Goal: Information Seeking & Learning: Check status

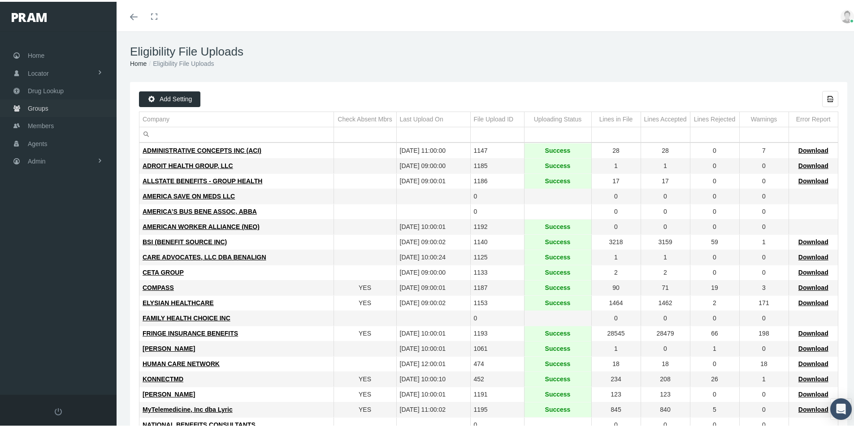
click at [41, 108] on span "Groups" at bounding box center [38, 106] width 21 height 17
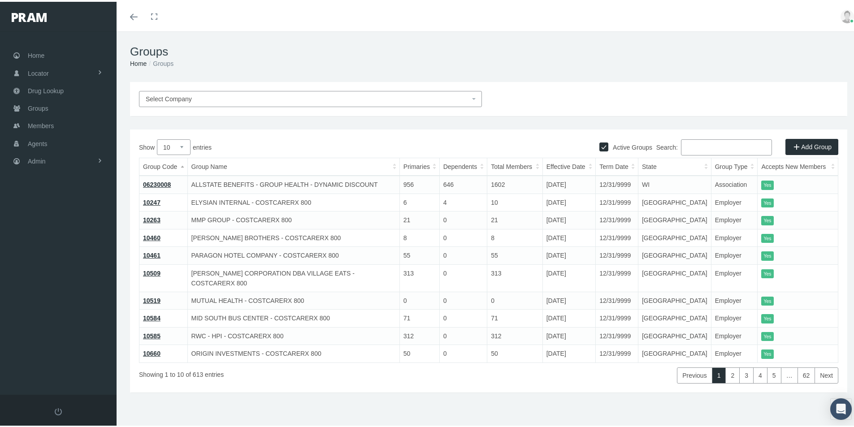
drag, startPoint x: 683, startPoint y: 142, endPoint x: 780, endPoint y: 148, distance: 97.5
click at [685, 144] on input "Search:" at bounding box center [726, 146] width 91 height 16
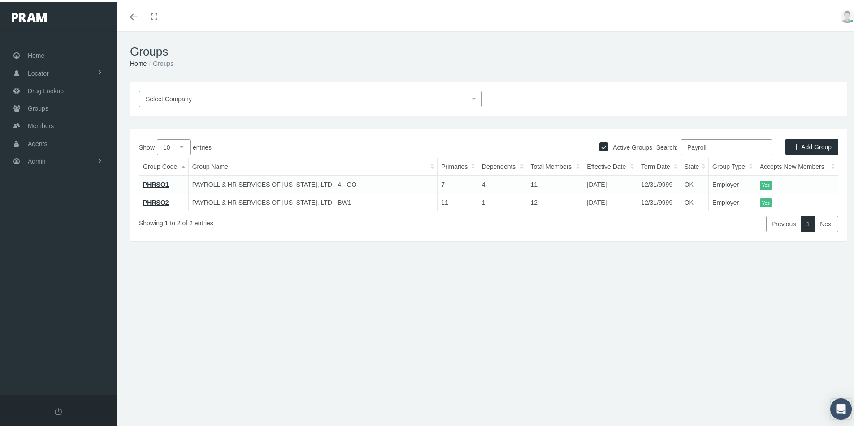
type input "Payroll"
click at [38, 160] on span "Admin" at bounding box center [37, 159] width 18 height 17
click at [150, 183] on link "PHRSO1" at bounding box center [156, 182] width 26 height 7
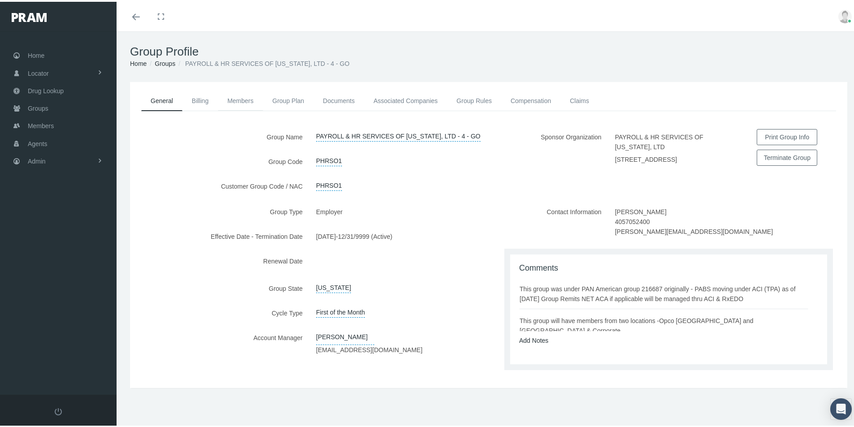
click at [233, 100] on link "Members" at bounding box center [240, 99] width 45 height 20
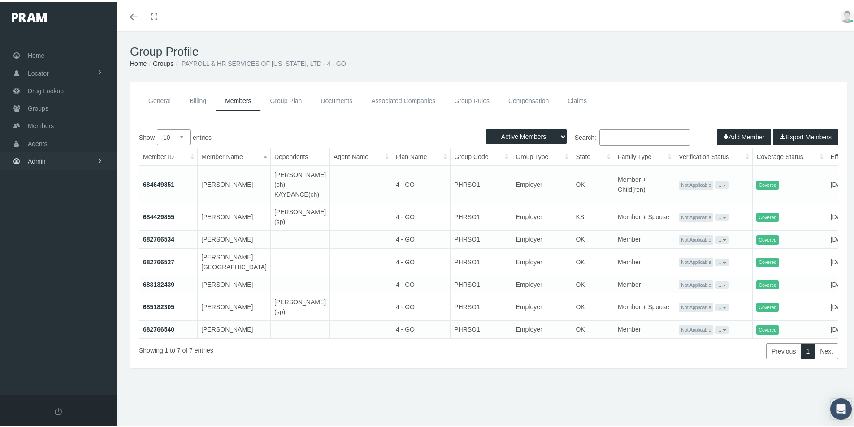
click at [39, 163] on span "Admin" at bounding box center [37, 159] width 18 height 17
click at [49, 228] on span "Group Billing" at bounding box center [55, 229] width 36 height 15
click at [71, 278] on span "Multiple Group Invoice" at bounding box center [66, 278] width 62 height 15
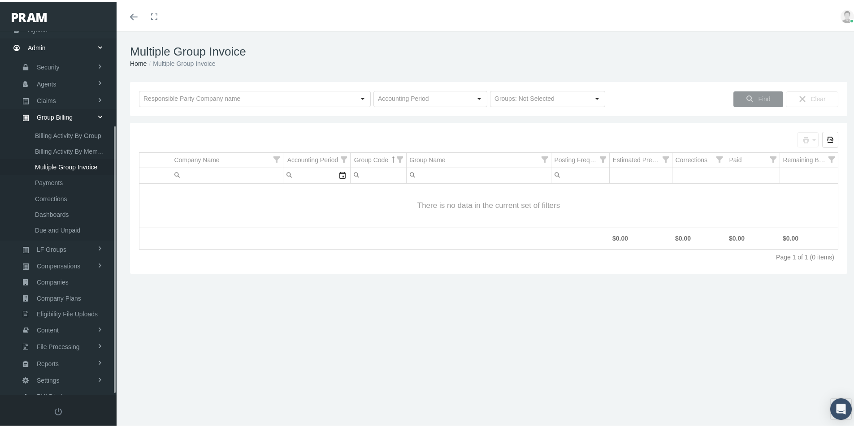
scroll to position [127, 0]
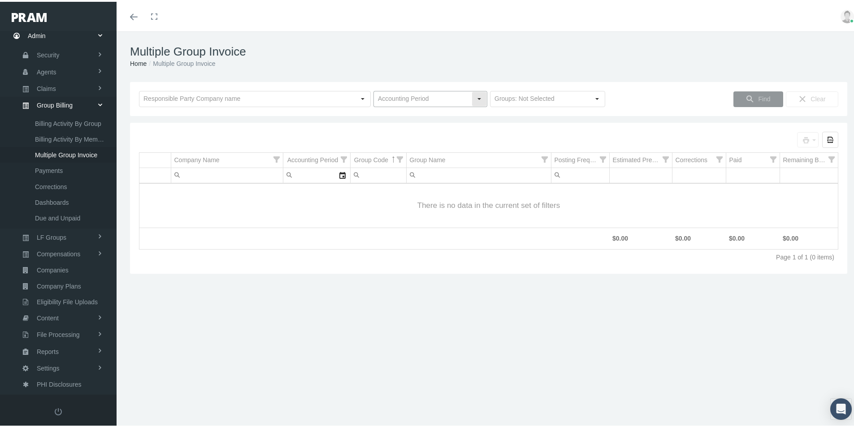
click at [396, 96] on input "text" at bounding box center [423, 97] width 98 height 15
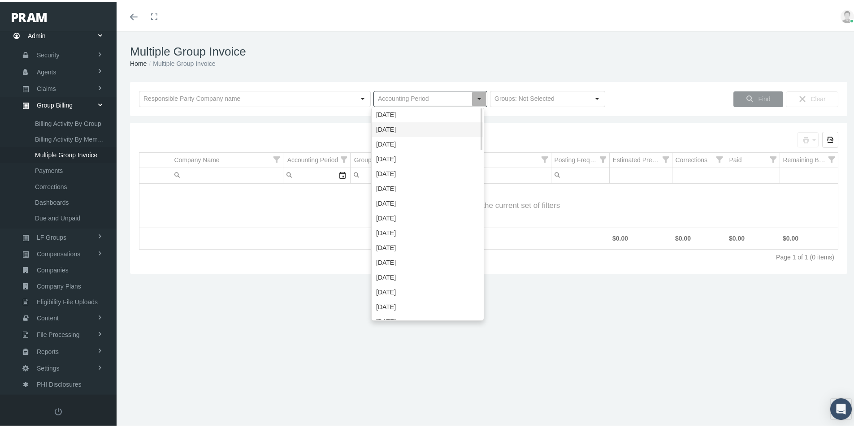
click at [385, 130] on div "September 2025" at bounding box center [427, 128] width 111 height 15
type input "September 2025"
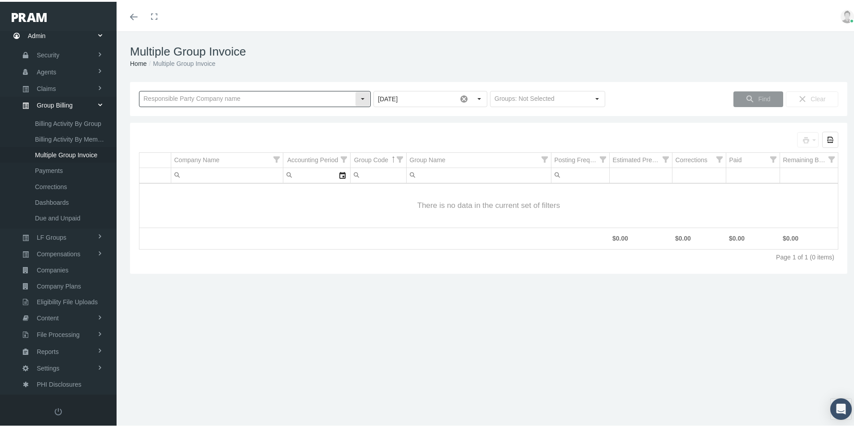
click at [157, 97] on input "text" at bounding box center [247, 97] width 216 height 15
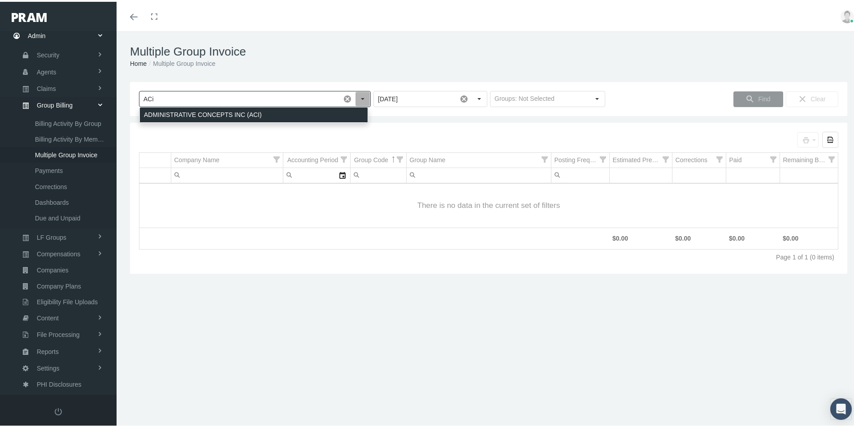
click at [180, 113] on div "ADMINISTRATIVE CONCEPTS INC (ACI)" at bounding box center [254, 113] width 228 height 15
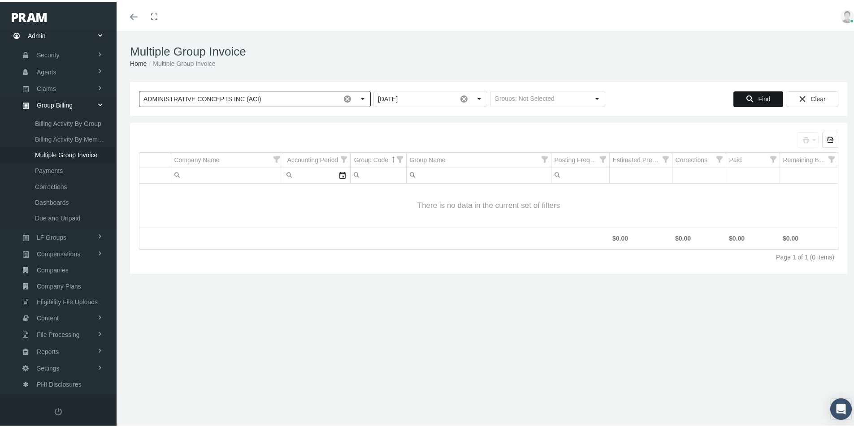
type input "ADMINISTRATIVE CONCEPTS INC (ACI)"
click at [762, 97] on span "Find" at bounding box center [764, 97] width 12 height 7
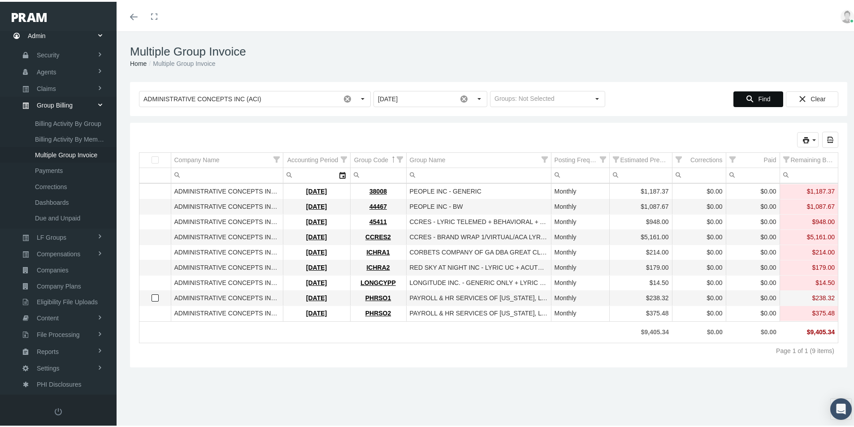
click at [155, 296] on span "Select row" at bounding box center [155, 296] width 7 height 7
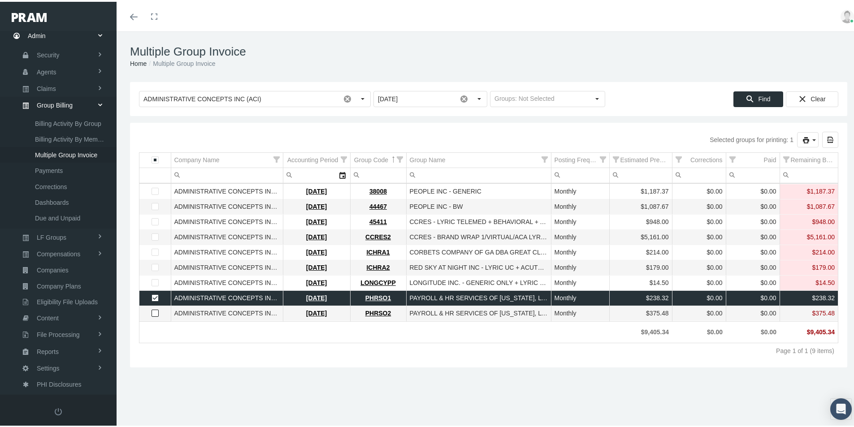
click at [155, 313] on span "Select row" at bounding box center [155, 311] width 7 height 7
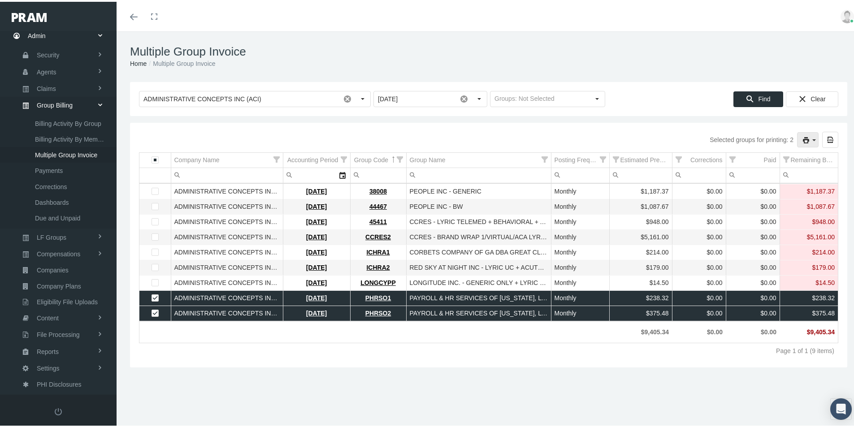
click at [810, 140] on icon "print" at bounding box center [814, 139] width 8 height 8
click at [742, 197] on div "Remit File" at bounding box center [760, 198] width 101 height 15
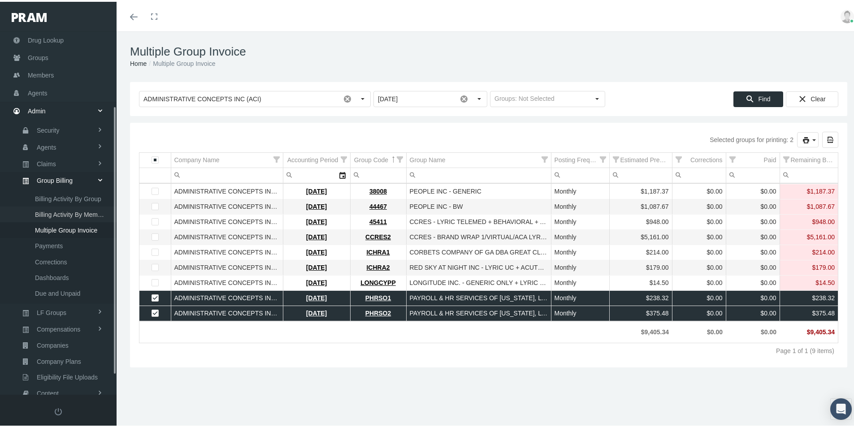
scroll to position [0, 0]
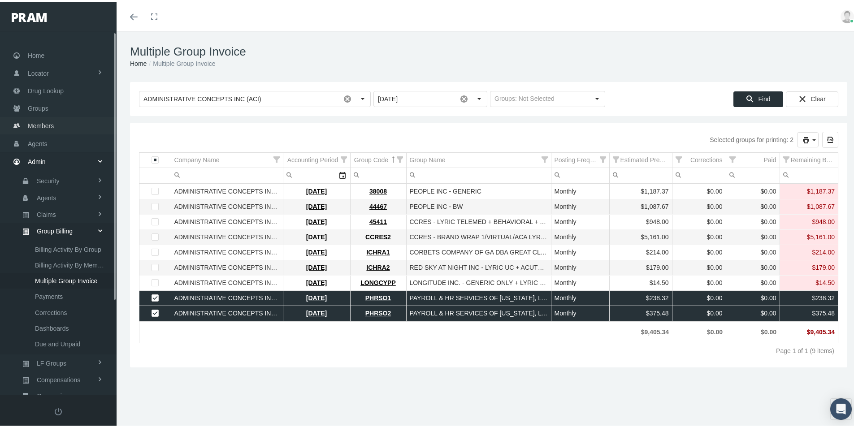
click at [34, 122] on span "Members" at bounding box center [41, 124] width 26 height 17
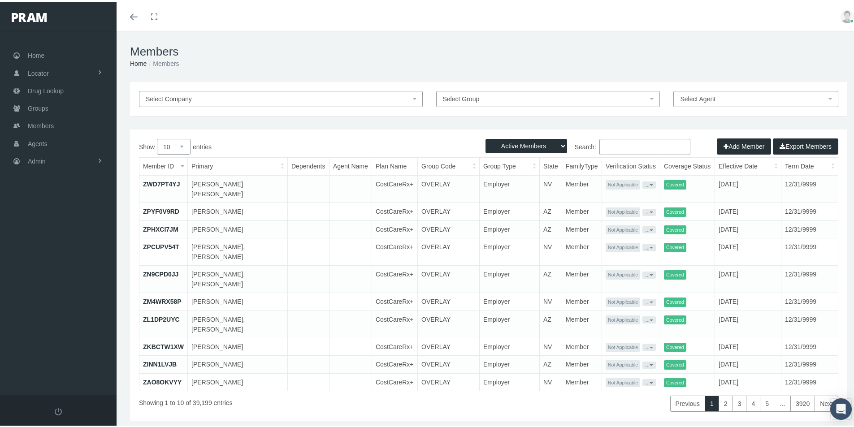
click at [608, 148] on input "Search:" at bounding box center [645, 145] width 91 height 16
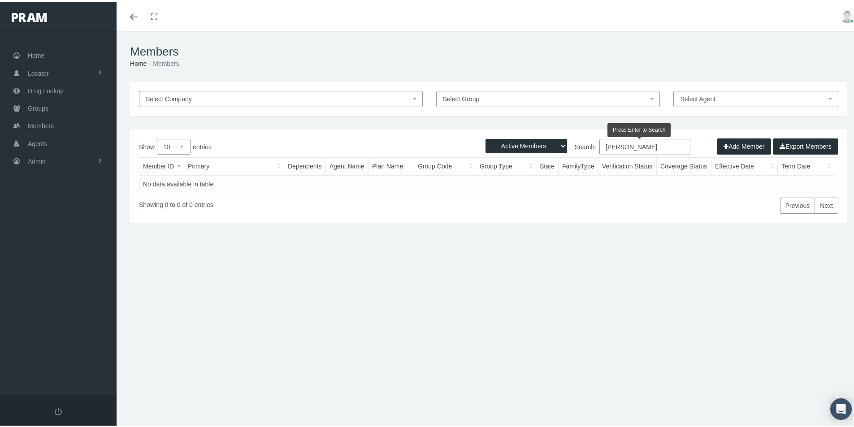
type input "Juanita Mayberry"
drag, startPoint x: 556, startPoint y: 144, endPoint x: 550, endPoint y: 151, distance: 9.2
click at [556, 144] on select "Active Members Terminated Members Active & Terminated" at bounding box center [527, 144] width 82 height 14
select select "3"
click at [486, 137] on select "Active Members Terminated Members Active & Terminated" at bounding box center [527, 144] width 82 height 14
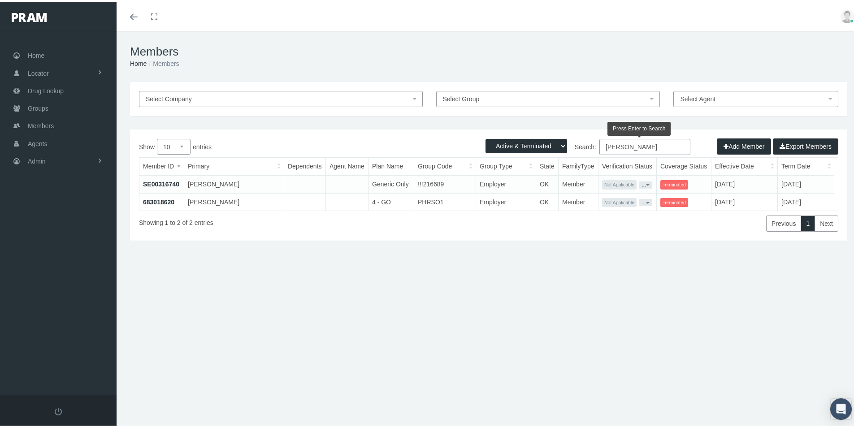
drag, startPoint x: 652, startPoint y: 144, endPoint x: 558, endPoint y: 162, distance: 96.0
click at [558, 162] on div "Show 10 25 50 100 entries Search: Juanita Mayberry Member ID Primary Dependents…" at bounding box center [489, 183] width 700 height 93
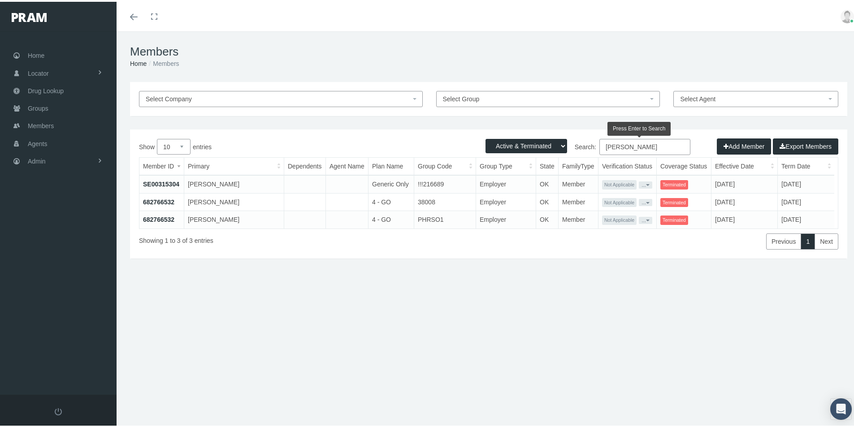
type input "Julie Francis"
click at [162, 218] on link "682766532" at bounding box center [158, 217] width 31 height 7
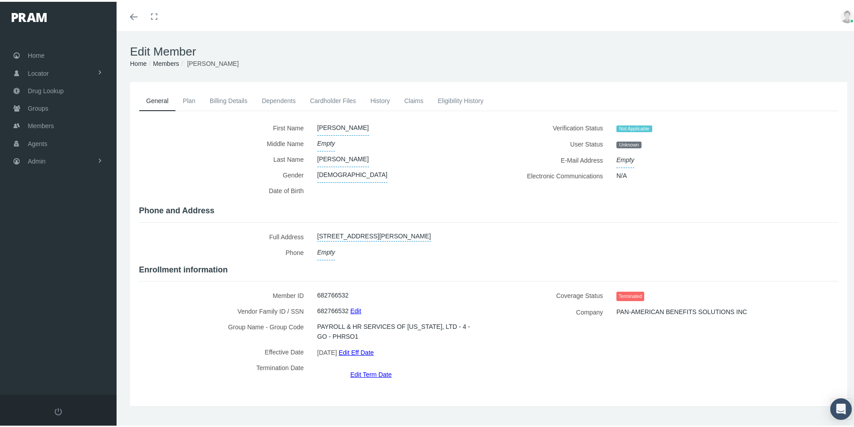
click at [458, 96] on link "Eligibility History" at bounding box center [461, 99] width 60 height 20
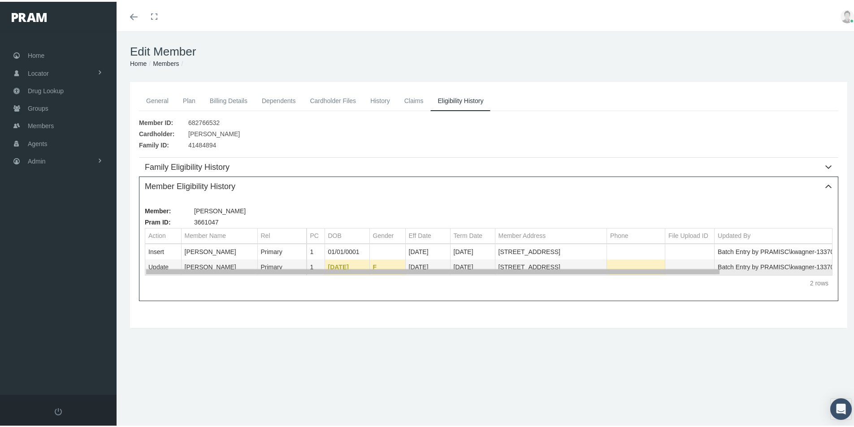
drag, startPoint x: 687, startPoint y: 270, endPoint x: 559, endPoint y: 292, distance: 129.7
click at [567, 288] on body "Toggle Fullscreen Toggle navigation Toggle menubar Toggle fullscreen Profile Lo…" at bounding box center [430, 213] width 861 height 427
click at [385, 99] on link "History" at bounding box center [380, 99] width 34 height 20
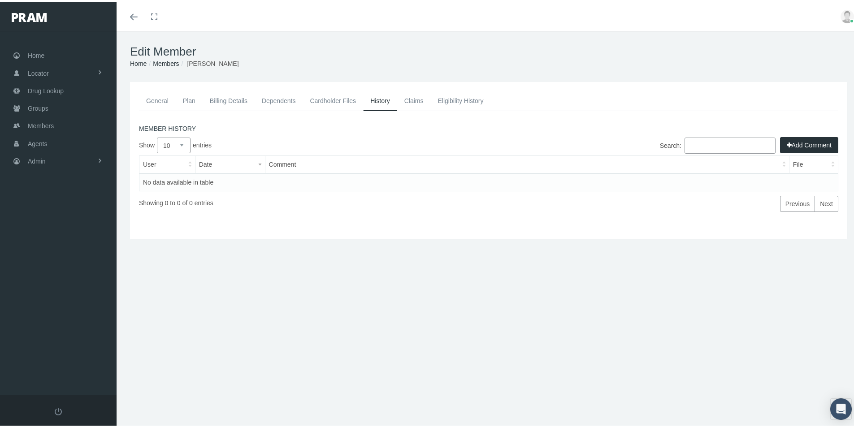
click at [152, 100] on link "General" at bounding box center [157, 99] width 37 height 20
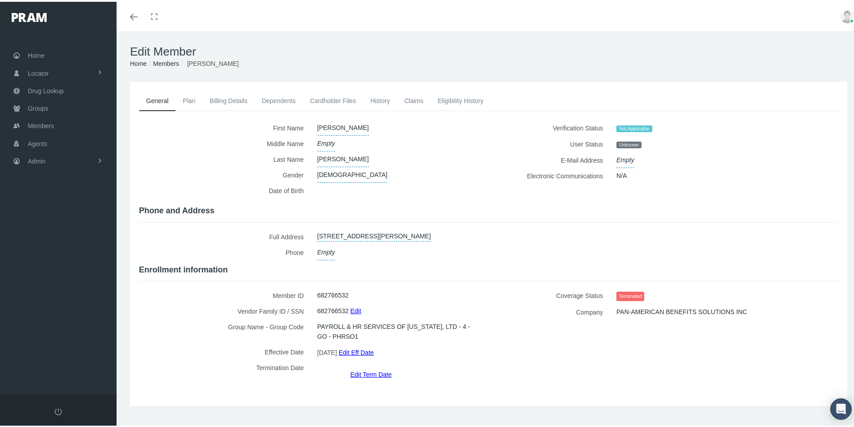
click at [385, 98] on link "History" at bounding box center [380, 99] width 34 height 20
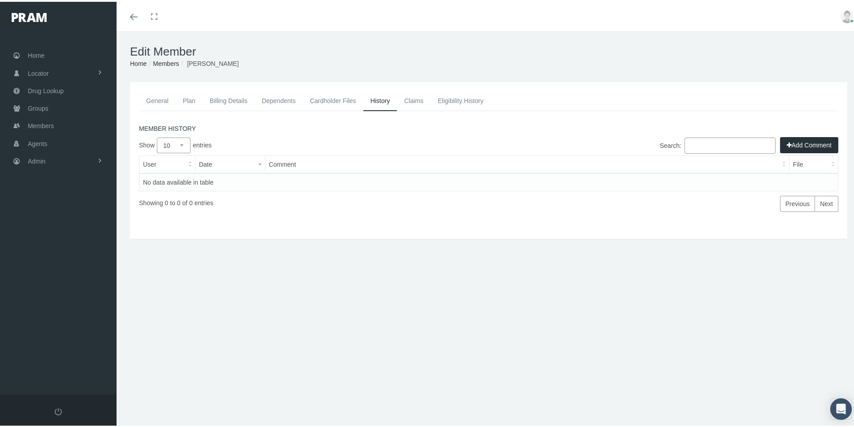
click at [449, 98] on link "Eligibility History" at bounding box center [461, 99] width 60 height 20
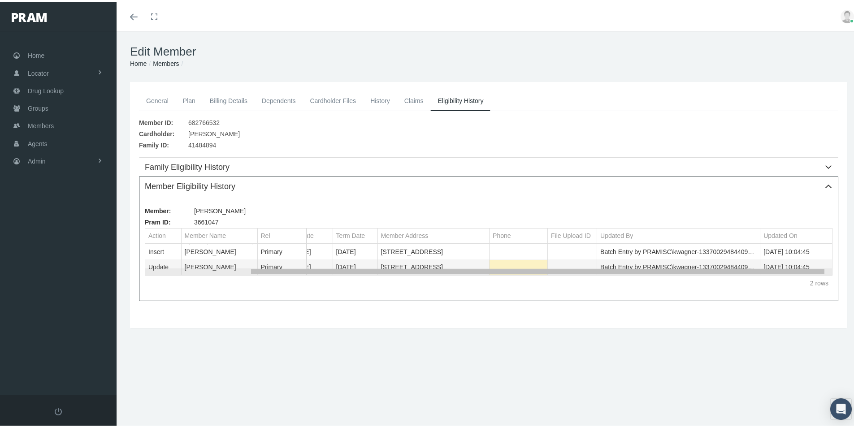
drag, startPoint x: 501, startPoint y: 270, endPoint x: 632, endPoint y: 259, distance: 131.4
click at [632, 259] on body "Toggle Fullscreen Toggle navigation Toggle menubar Toggle fullscreen Profile Lo…" at bounding box center [430, 213] width 861 height 427
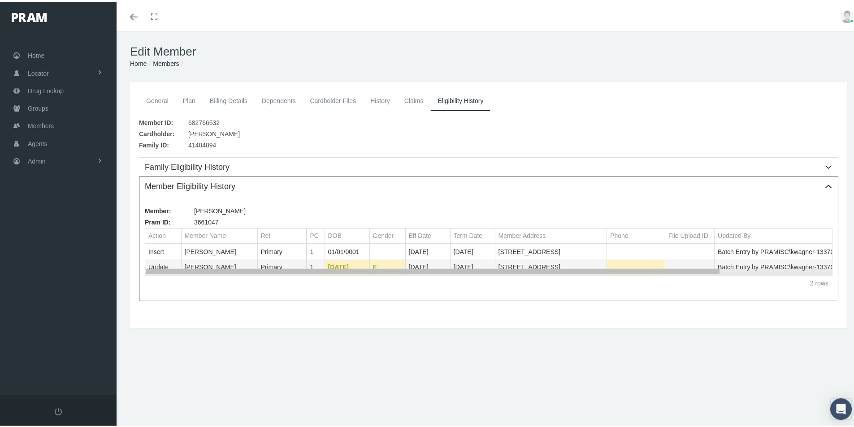
drag, startPoint x: 649, startPoint y: 270, endPoint x: 479, endPoint y: 295, distance: 171.8
click at [479, 295] on body "Toggle Fullscreen Toggle navigation Toggle menubar Toggle fullscreen Profile Lo…" at bounding box center [430, 213] width 861 height 427
drag, startPoint x: 552, startPoint y: 269, endPoint x: 483, endPoint y: 281, distance: 70.5
click at [485, 280] on body "Toggle Fullscreen Toggle navigation Toggle menubar Toggle fullscreen Profile Lo…" at bounding box center [430, 213] width 861 height 427
click at [161, 61] on link "Members" at bounding box center [166, 61] width 26 height 7
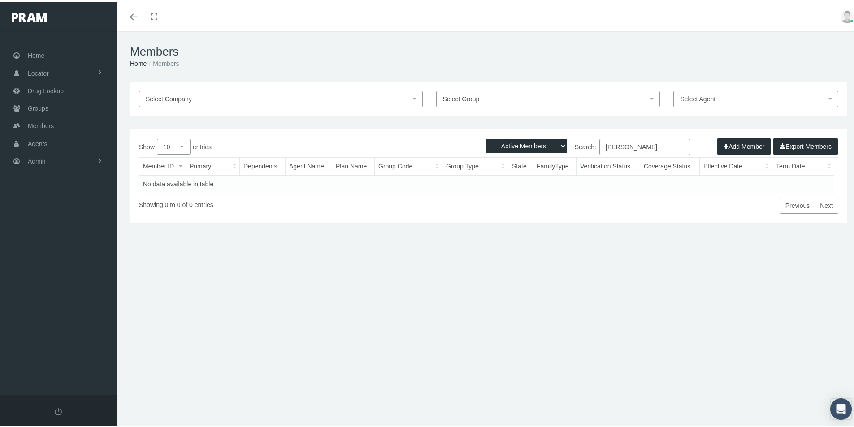
drag, startPoint x: 644, startPoint y: 143, endPoint x: 557, endPoint y: 168, distance: 90.7
click at [558, 166] on div "Show 10 25 50 100 entries Search: [PERSON_NAME] Member ID Primary Dependents Ag…" at bounding box center [489, 174] width 700 height 75
type input "[PERSON_NAME]"
click at [553, 144] on select "Active Members Terminated Members Active & Terminated" at bounding box center [527, 144] width 82 height 14
select select "3"
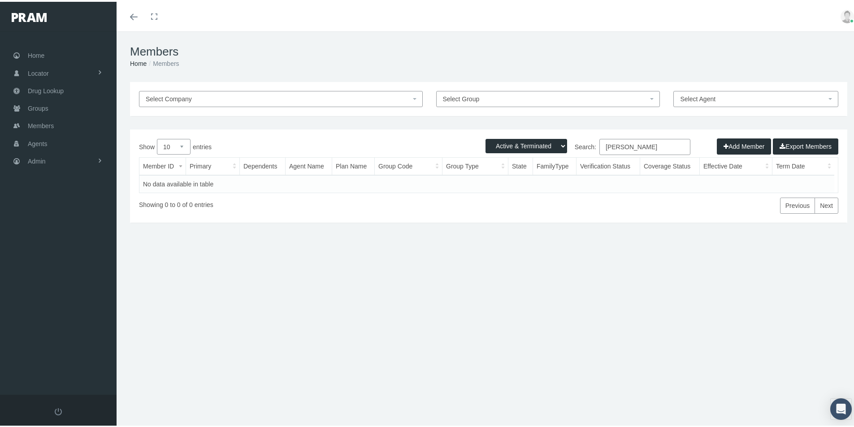
click at [486, 137] on select "Active Members Terminated Members Active & Terminated" at bounding box center [527, 144] width 82 height 14
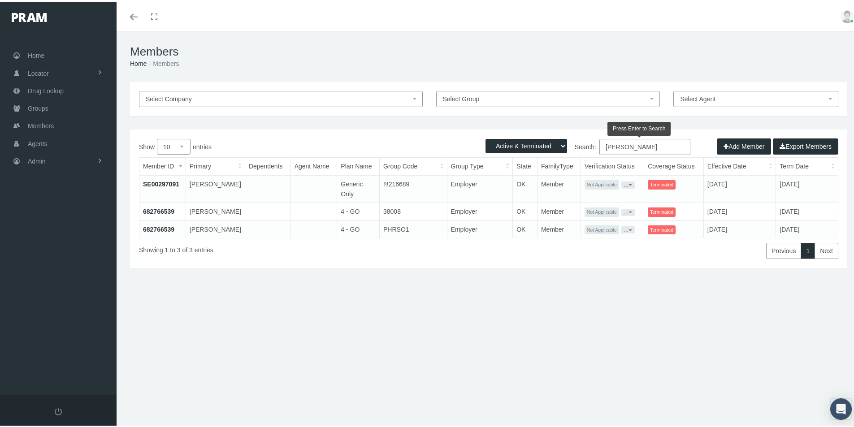
drag, startPoint x: 638, startPoint y: 147, endPoint x: 566, endPoint y: 160, distance: 72.4
click at [566, 160] on div "Show 10 25 50 100 entries Search: [PERSON_NAME] Member ID Primary Dependents Ag…" at bounding box center [489, 197] width 700 height 120
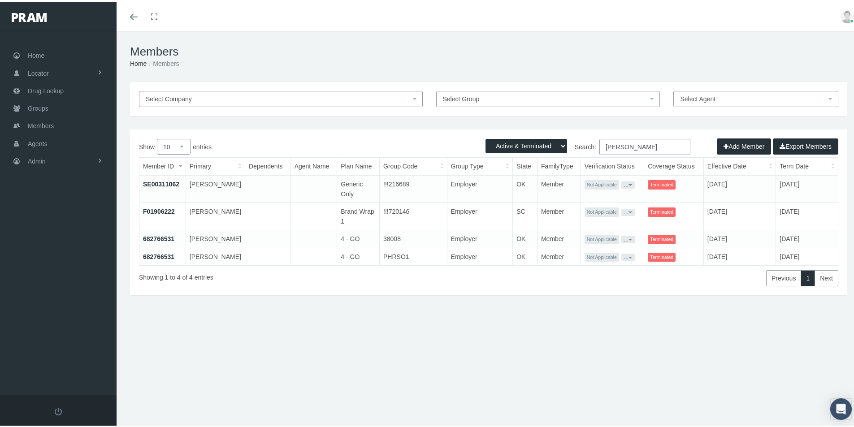
type input "[PERSON_NAME]"
click at [163, 259] on link "682766531" at bounding box center [158, 255] width 31 height 7
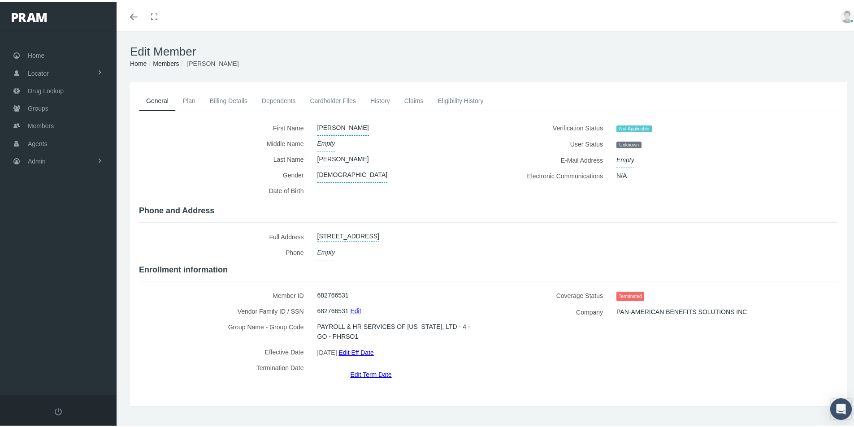
click at [452, 98] on link "Eligibility History" at bounding box center [461, 99] width 60 height 20
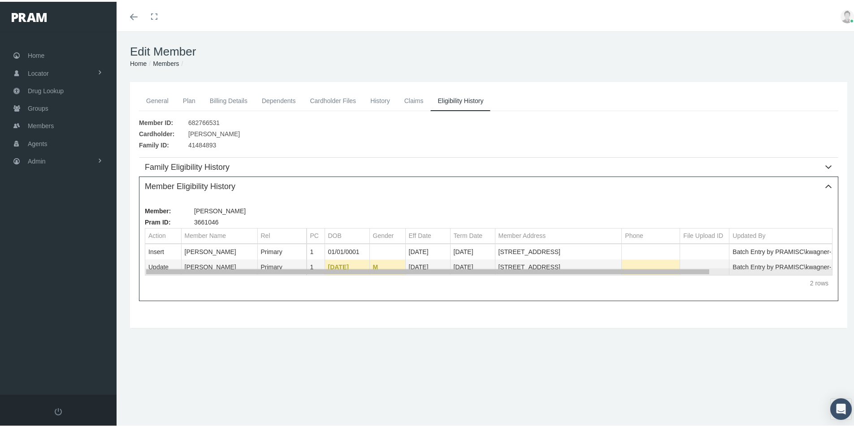
drag, startPoint x: 558, startPoint y: 270, endPoint x: 96, endPoint y: 275, distance: 462.4
click at [108, 275] on body "Toggle Fullscreen Toggle navigation Toggle menubar Toggle fullscreen Profile Lo…" at bounding box center [430, 213] width 861 height 427
drag, startPoint x: 44, startPoint y: 122, endPoint x: 38, endPoint y: 126, distance: 8.0
click at [44, 122] on span "Members" at bounding box center [41, 124] width 26 height 17
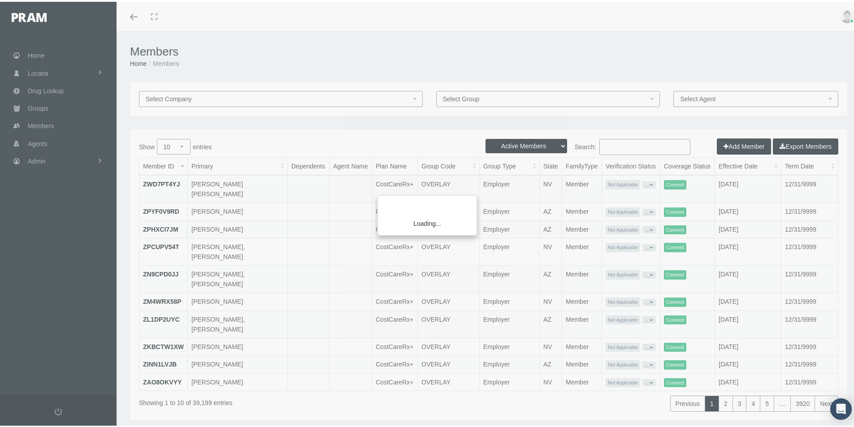
click at [608, 143] on input "Search:" at bounding box center [645, 145] width 91 height 16
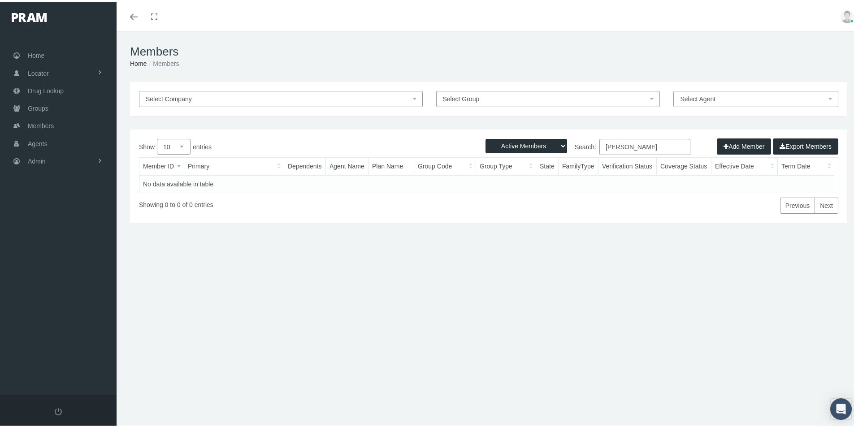
type input "Juanita Mayberry"
click at [553, 142] on select "Active Members Terminated Members Active & Terminated" at bounding box center [527, 144] width 82 height 14
select select "3"
click at [486, 137] on select "Active Members Terminated Members Active & Terminated" at bounding box center [527, 144] width 82 height 14
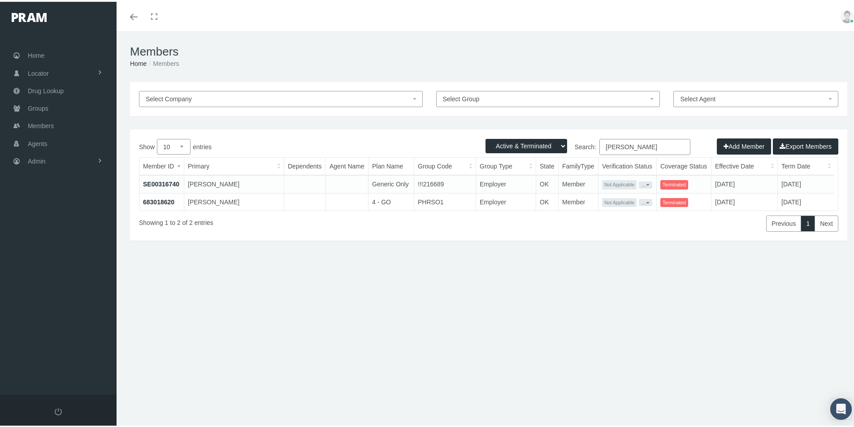
click at [169, 200] on link "683018620" at bounding box center [158, 200] width 31 height 7
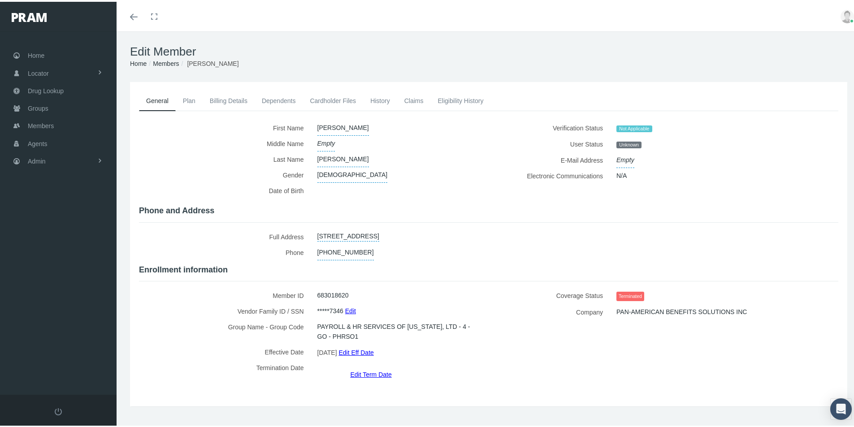
click at [451, 102] on link "Eligibility History" at bounding box center [461, 99] width 60 height 20
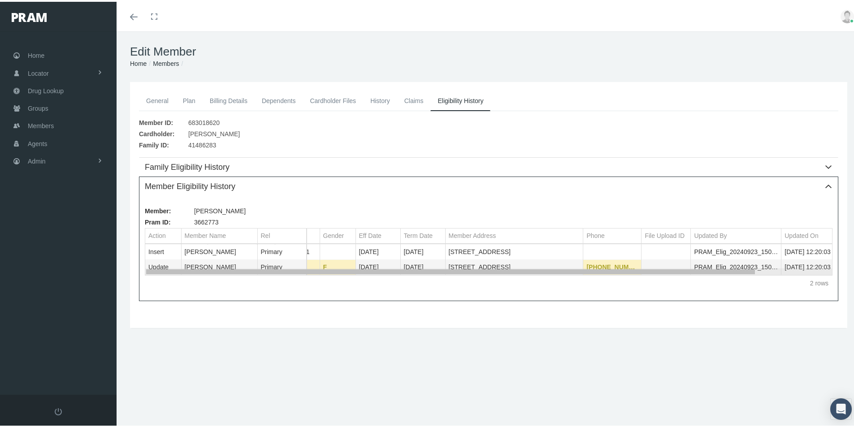
scroll to position [0, 78]
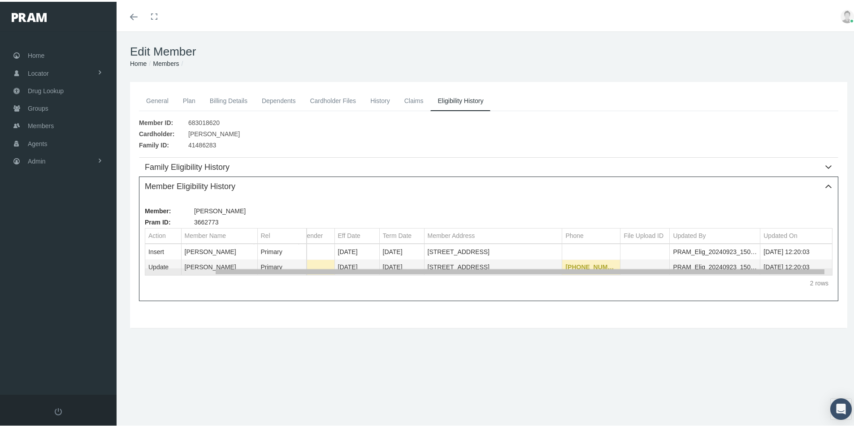
drag, startPoint x: 456, startPoint y: 270, endPoint x: 585, endPoint y: 267, distance: 129.6
click at [585, 267] on body "Toggle Fullscreen Toggle navigation Toggle menubar Toggle fullscreen Profile Lo…" at bounding box center [430, 213] width 861 height 427
click at [156, 97] on link "General" at bounding box center [157, 99] width 37 height 20
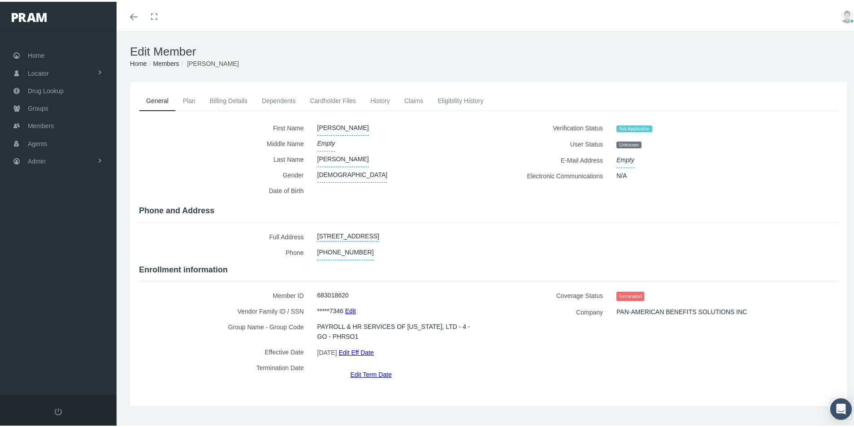
click at [453, 96] on link "Eligibility History" at bounding box center [461, 99] width 60 height 20
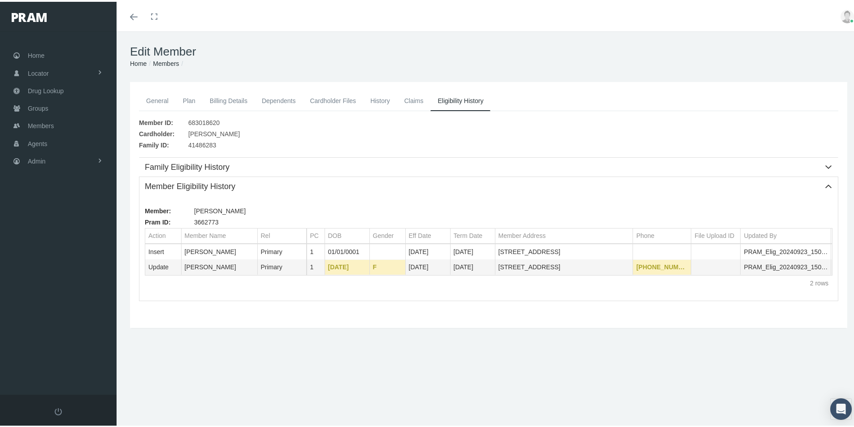
drag, startPoint x: 164, startPoint y: 62, endPoint x: 165, endPoint y: 67, distance: 5.2
click at [164, 62] on link "Members" at bounding box center [166, 61] width 26 height 7
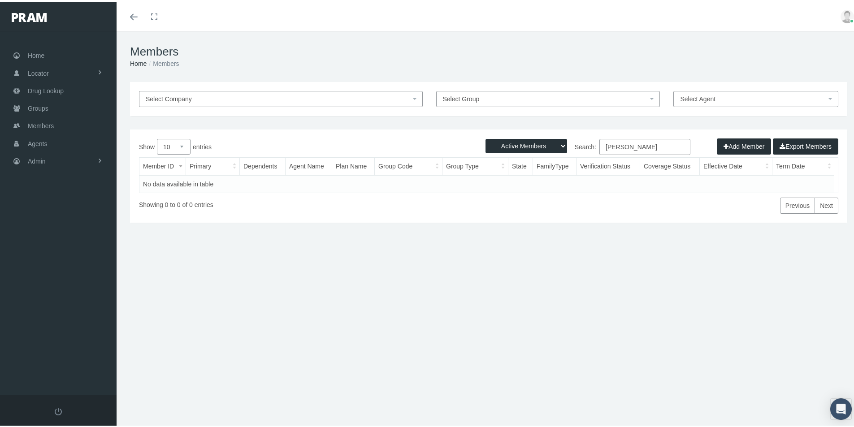
drag, startPoint x: 658, startPoint y: 143, endPoint x: 605, endPoint y: 144, distance: 53.8
click at [587, 147] on label "Search: Juanita Mayberry" at bounding box center [590, 145] width 202 height 16
paste input "685182305"
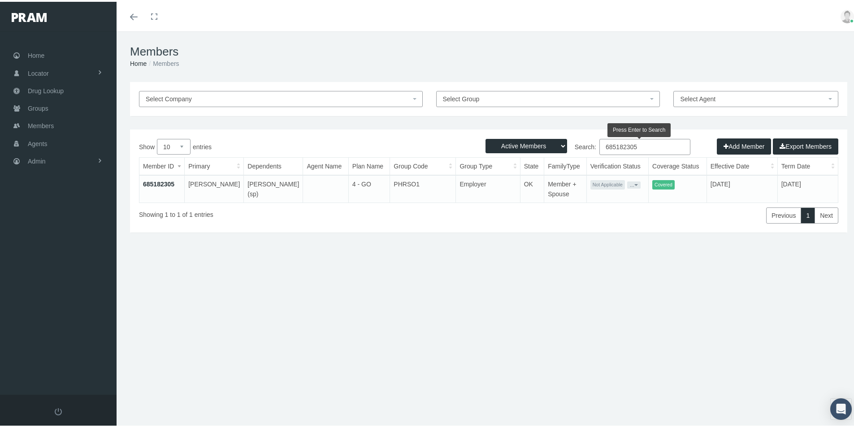
type input "685182305"
click at [163, 181] on link "685182305" at bounding box center [158, 182] width 31 height 7
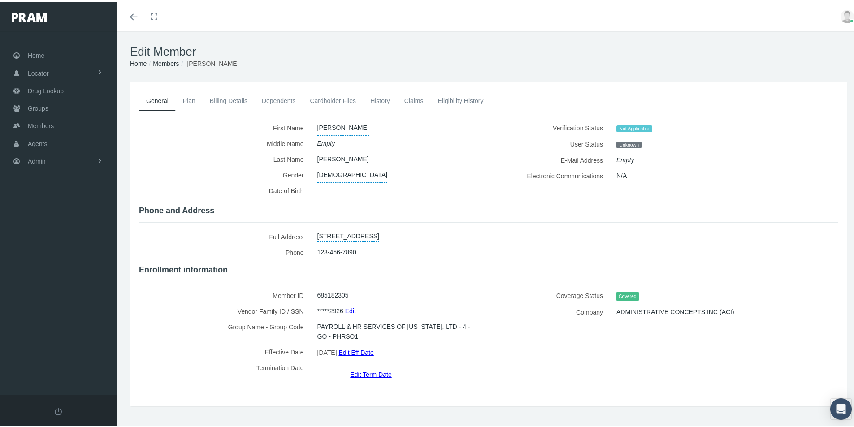
click at [188, 98] on link "Plan" at bounding box center [189, 99] width 27 height 20
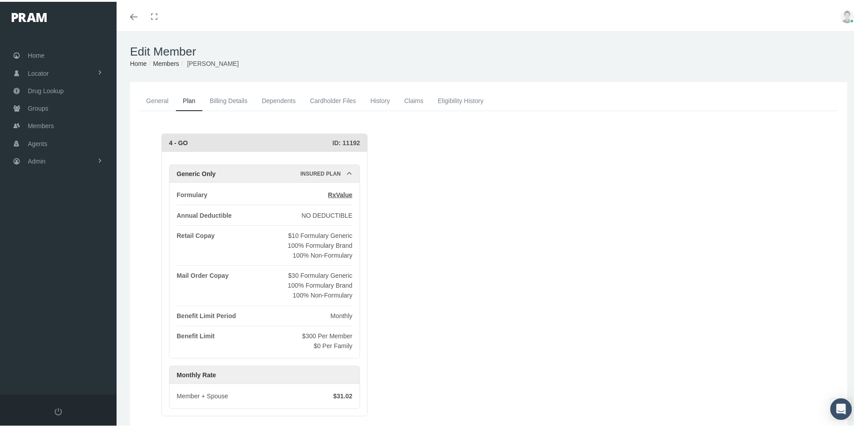
click at [162, 64] on link "Members" at bounding box center [166, 61] width 26 height 7
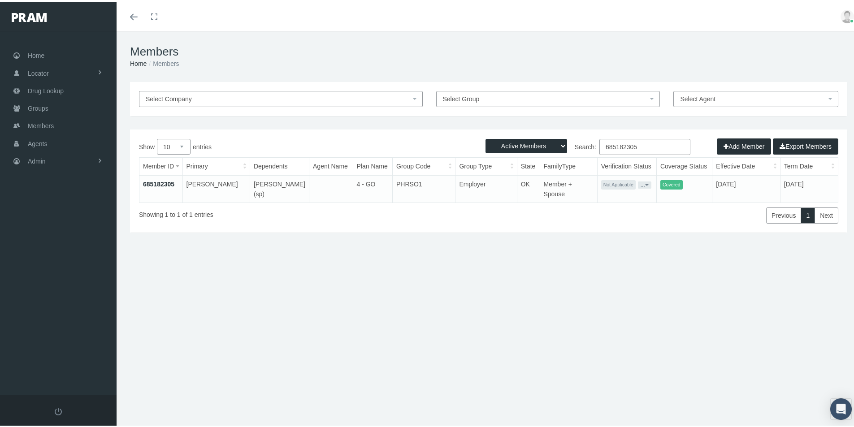
drag, startPoint x: 640, startPoint y: 144, endPoint x: 595, endPoint y: 150, distance: 46.2
click at [594, 150] on label "Search: 685182305" at bounding box center [590, 145] width 202 height 16
paste input "2766540"
type input "682766540"
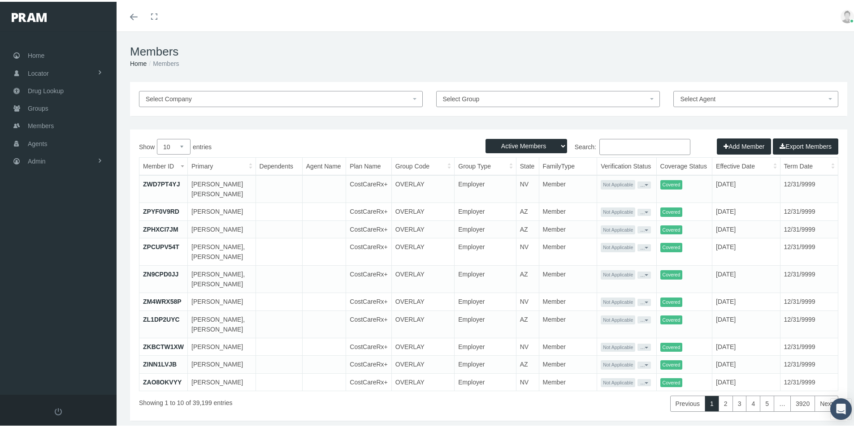
paste input "682766540"
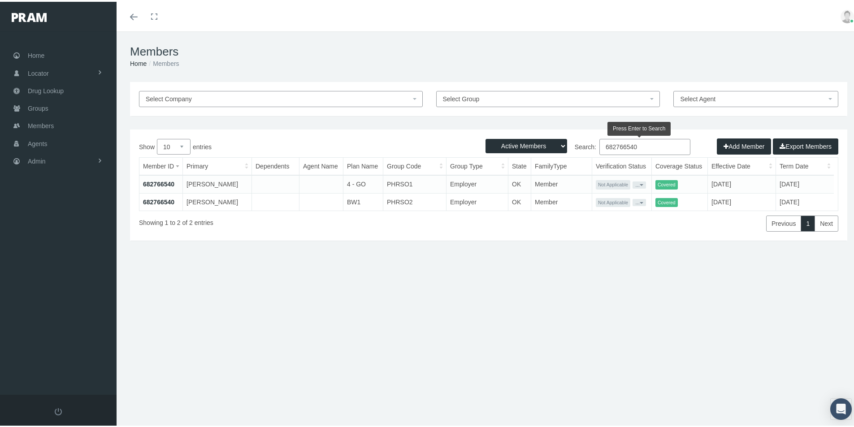
type input "682766540"
click at [158, 201] on link "682766540" at bounding box center [158, 200] width 31 height 7
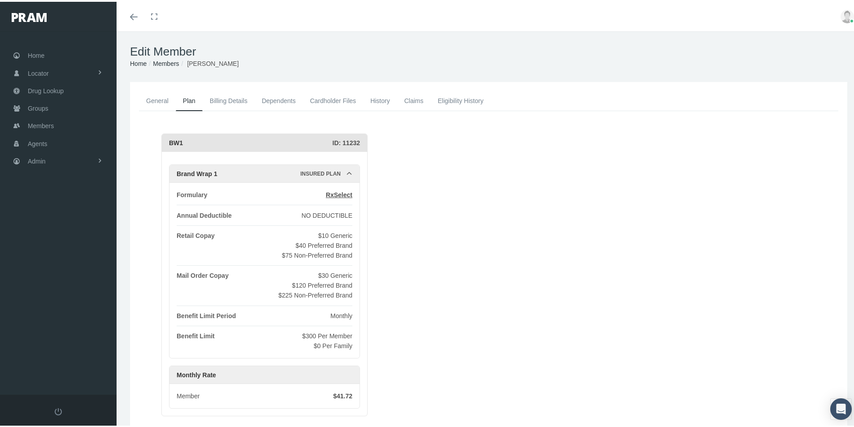
click at [155, 100] on link "General" at bounding box center [157, 99] width 37 height 20
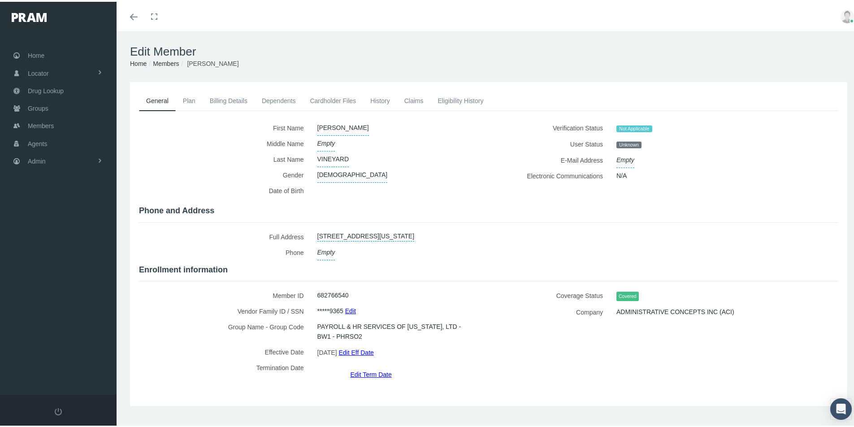
click at [154, 97] on link "General" at bounding box center [157, 99] width 37 height 20
click at [163, 60] on link "Members" at bounding box center [166, 61] width 26 height 7
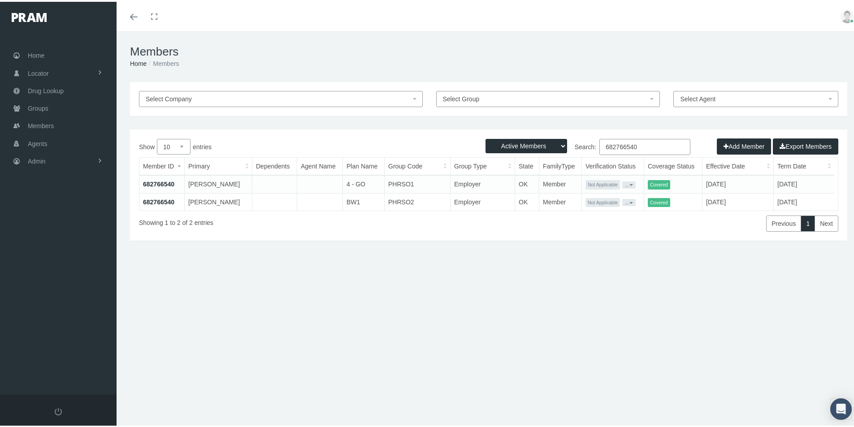
click at [165, 183] on link "682766540" at bounding box center [158, 182] width 31 height 7
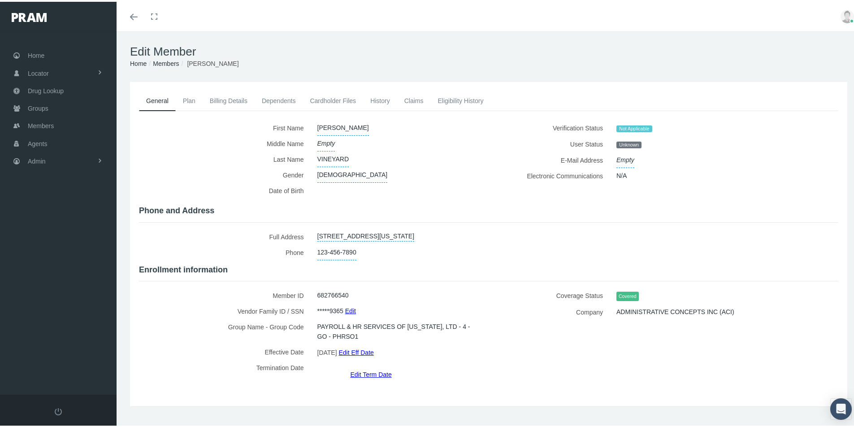
click at [213, 98] on link "Billing Details" at bounding box center [229, 99] width 52 height 20
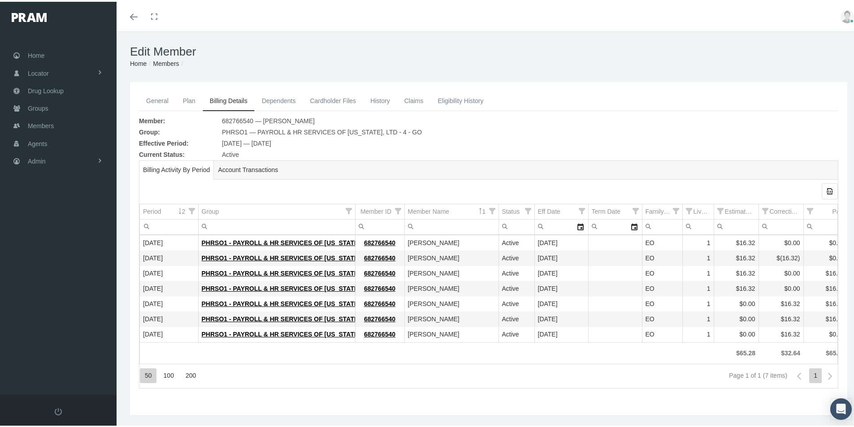
click at [154, 100] on link "General" at bounding box center [157, 99] width 37 height 20
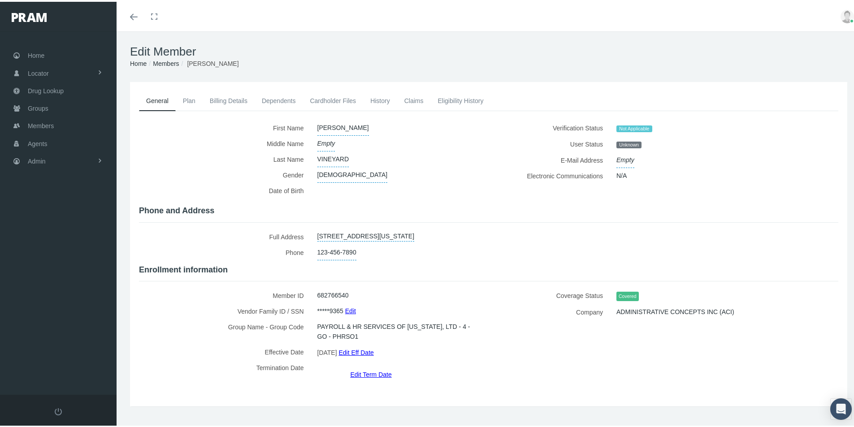
click at [187, 98] on link "Plan" at bounding box center [189, 99] width 27 height 20
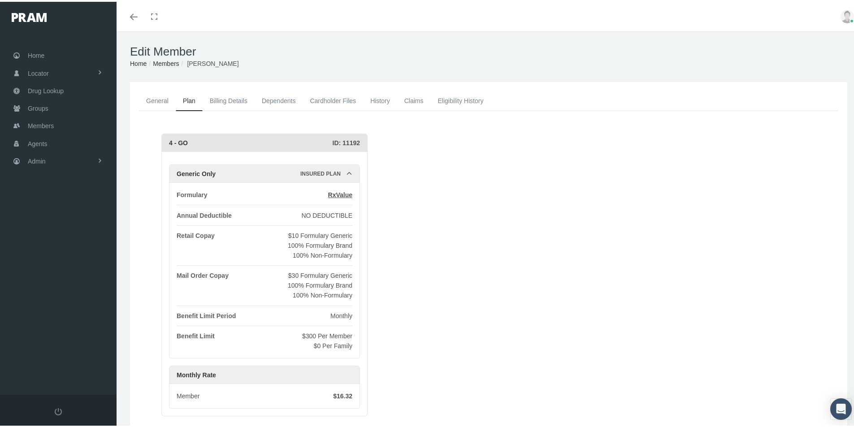
click at [152, 100] on link "General" at bounding box center [157, 99] width 37 height 20
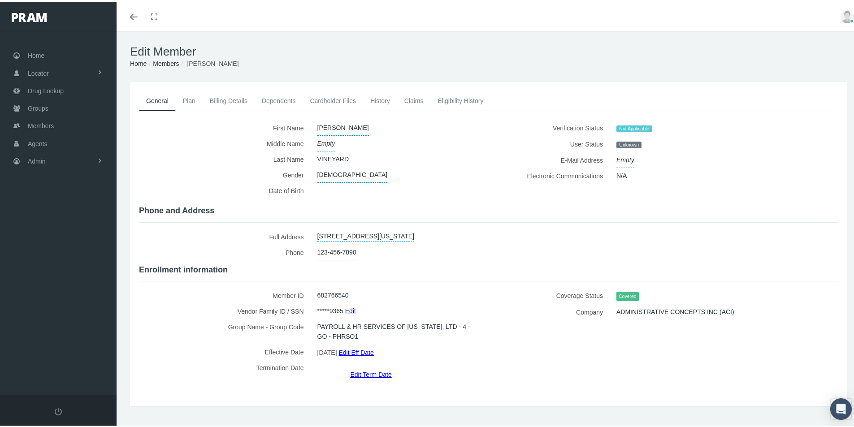
click at [165, 61] on link "Members" at bounding box center [166, 61] width 26 height 7
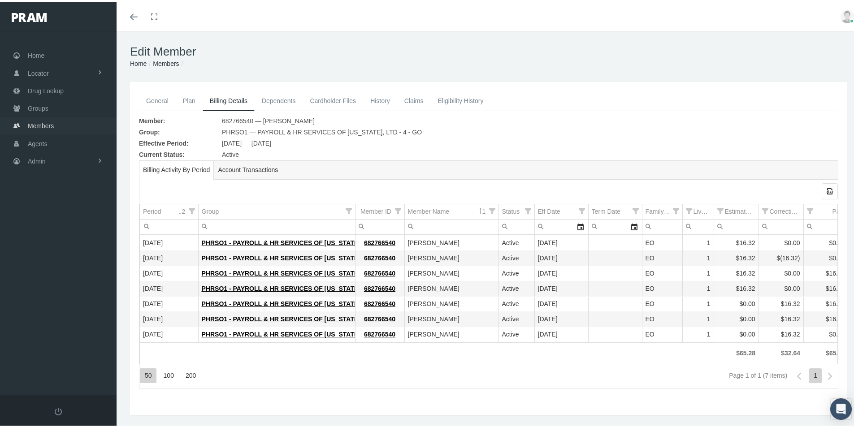
click at [37, 124] on span "Members" at bounding box center [41, 124] width 26 height 17
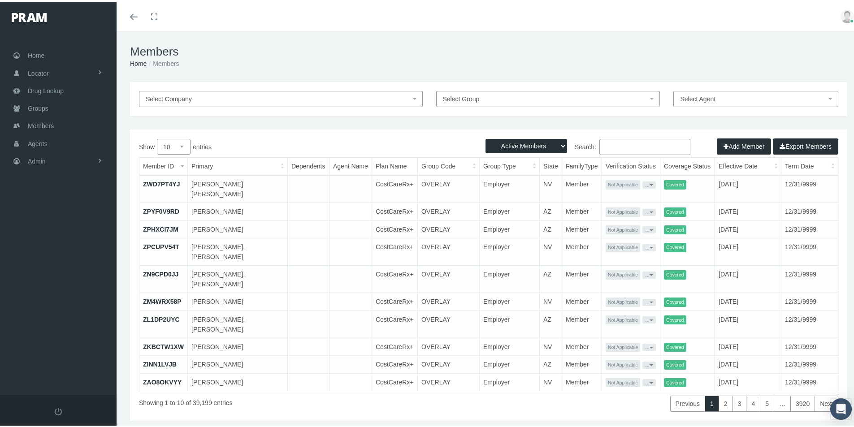
drag, startPoint x: 607, startPoint y: 147, endPoint x: 601, endPoint y: 146, distance: 5.5
click at [606, 147] on input "Search:" at bounding box center [645, 145] width 91 height 16
paste input "682766540"
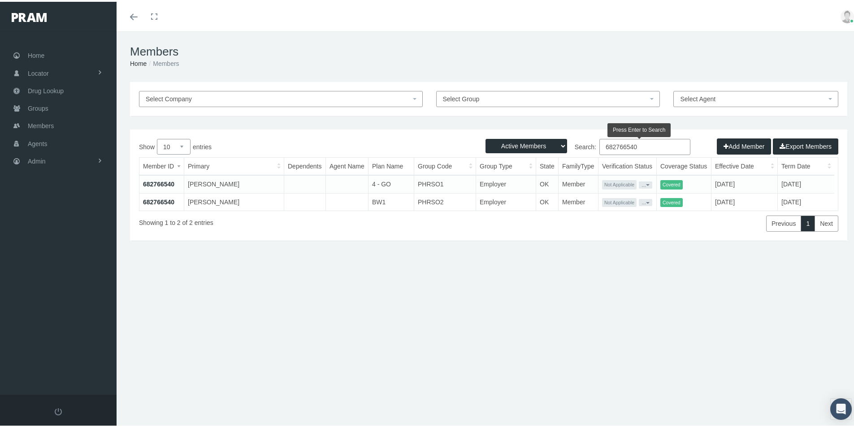
type input "682766540"
click at [39, 122] on span "Members" at bounding box center [41, 124] width 26 height 17
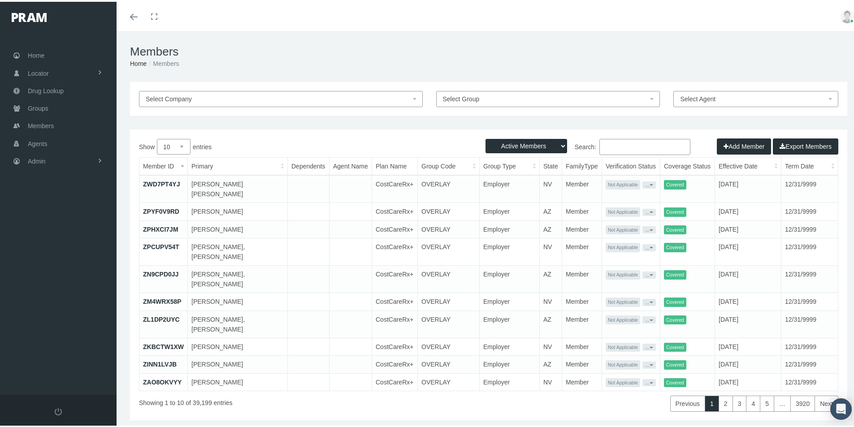
click at [603, 145] on input "Search:" at bounding box center [645, 145] width 91 height 16
paste input "684862624"
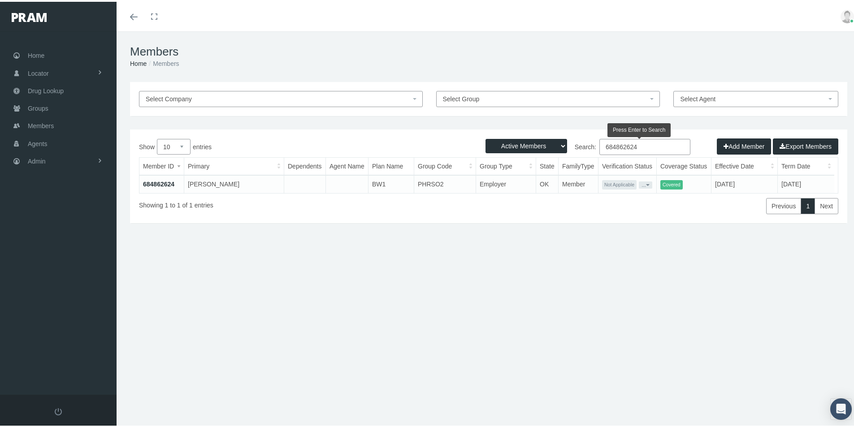
type input "684862624"
click at [159, 182] on link "684862624" at bounding box center [158, 182] width 31 height 7
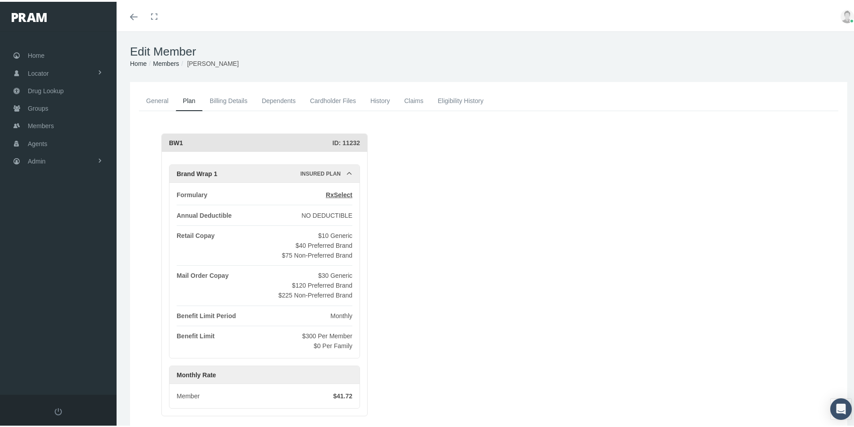
click at [154, 100] on link "General" at bounding box center [157, 99] width 37 height 20
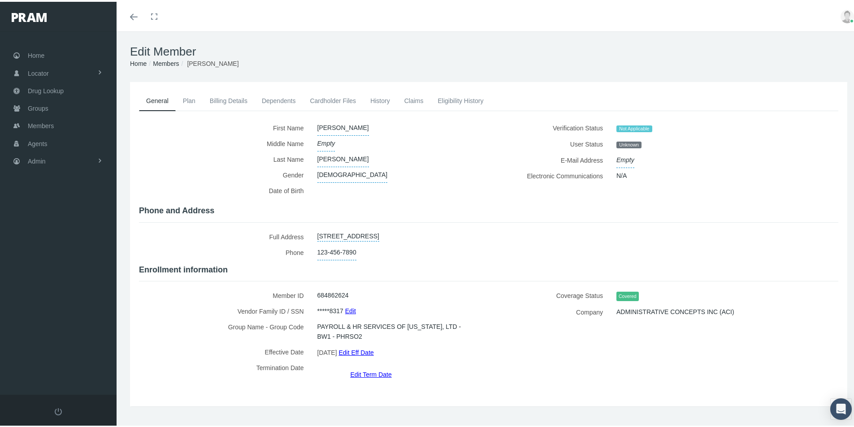
click at [161, 61] on link "Members" at bounding box center [166, 61] width 26 height 7
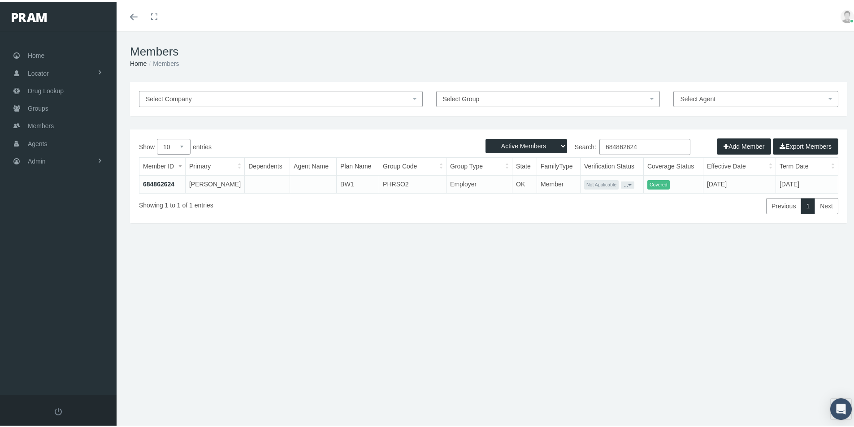
drag, startPoint x: 640, startPoint y: 145, endPoint x: 552, endPoint y: 175, distance: 92.9
click at [553, 172] on div "Show 10 25 50 100 entries Search: 684862624 Member ID Primary Dependents Agent …" at bounding box center [489, 174] width 700 height 75
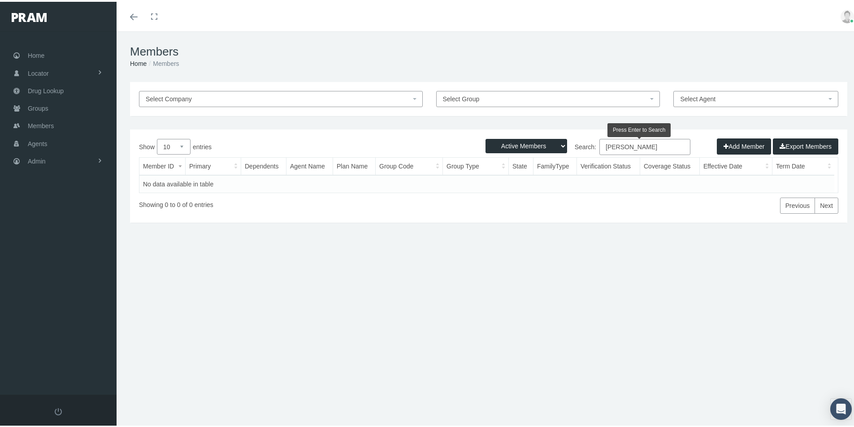
type input "Julie Francis"
drag, startPoint x: 557, startPoint y: 143, endPoint x: 552, endPoint y: 148, distance: 7.4
click at [557, 143] on select "Active Members Terminated Members Active & Terminated" at bounding box center [527, 144] width 82 height 14
select select "3"
click at [486, 137] on select "Active Members Terminated Members Active & Terminated" at bounding box center [527, 144] width 82 height 14
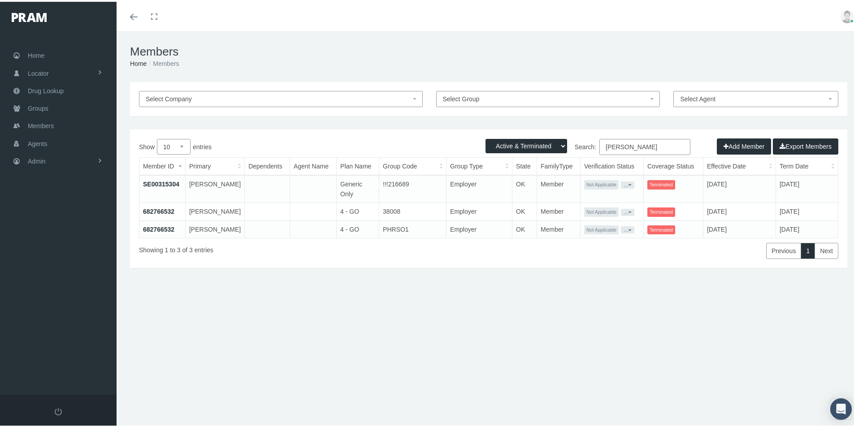
click at [161, 231] on link "682766532" at bounding box center [158, 227] width 31 height 7
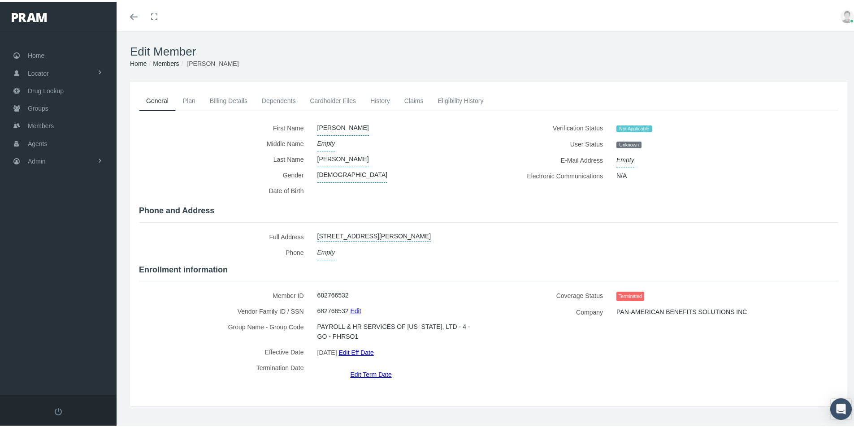
click at [450, 97] on link "Eligibility History" at bounding box center [461, 99] width 60 height 20
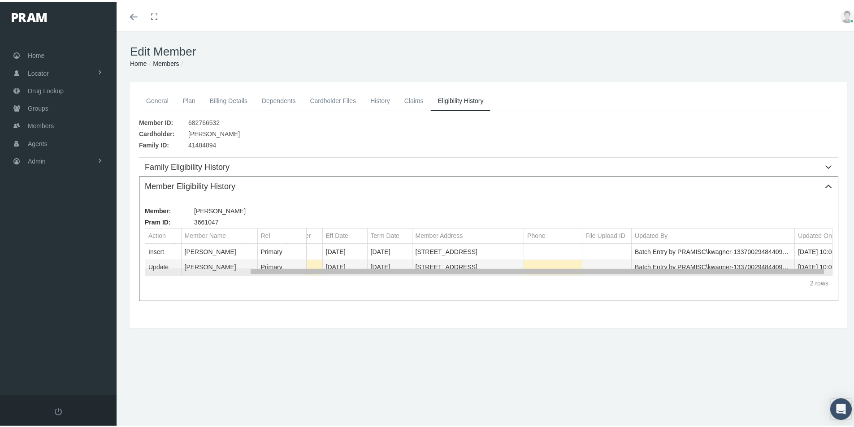
scroll to position [0, 124]
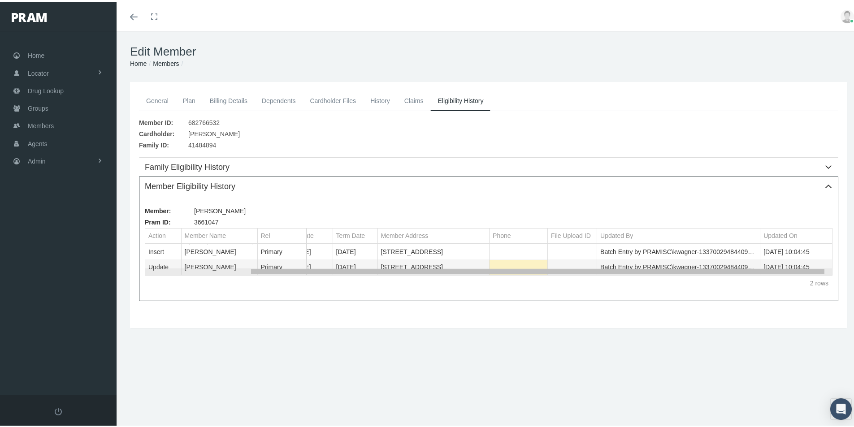
drag, startPoint x: 402, startPoint y: 268, endPoint x: 526, endPoint y: 261, distance: 124.4
click at [526, 261] on body "Toggle Fullscreen Toggle navigation Toggle menubar Toggle fullscreen Profile Lo…" at bounding box center [430, 213] width 861 height 427
drag, startPoint x: 155, startPoint y: 98, endPoint x: 148, endPoint y: 112, distance: 15.4
click at [155, 98] on link "General" at bounding box center [157, 99] width 37 height 20
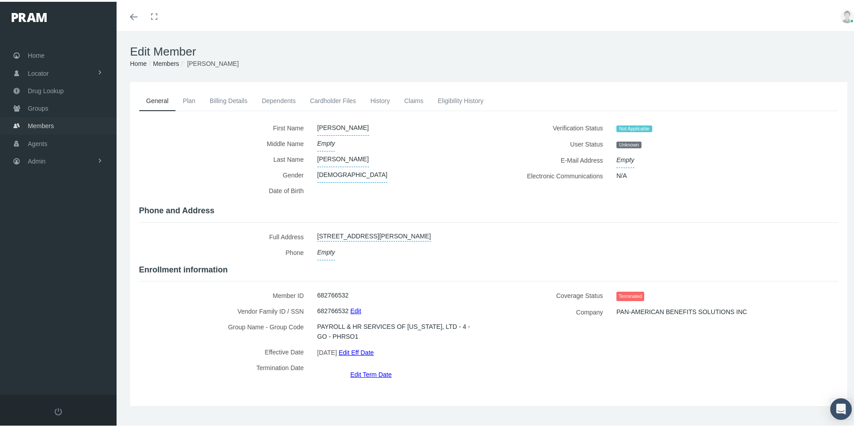
drag, startPoint x: 35, startPoint y: 123, endPoint x: 46, endPoint y: 131, distance: 13.4
click at [35, 123] on span "Members" at bounding box center [41, 124] width 26 height 17
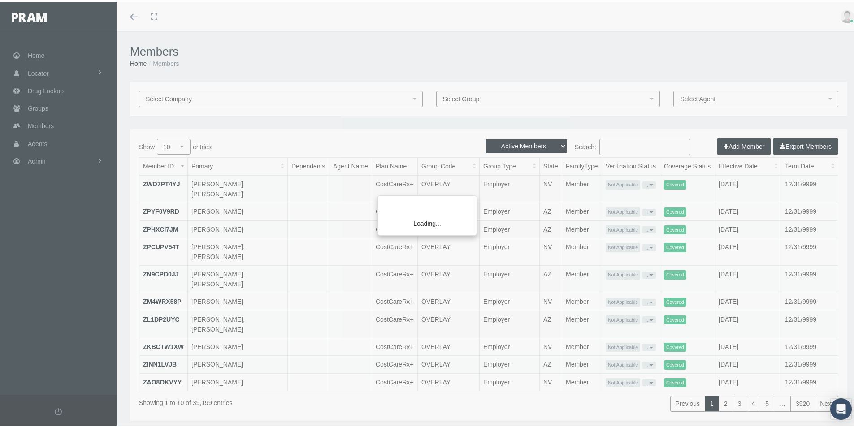
drag, startPoint x: 599, startPoint y: 145, endPoint x: 660, endPoint y: 158, distance: 61.9
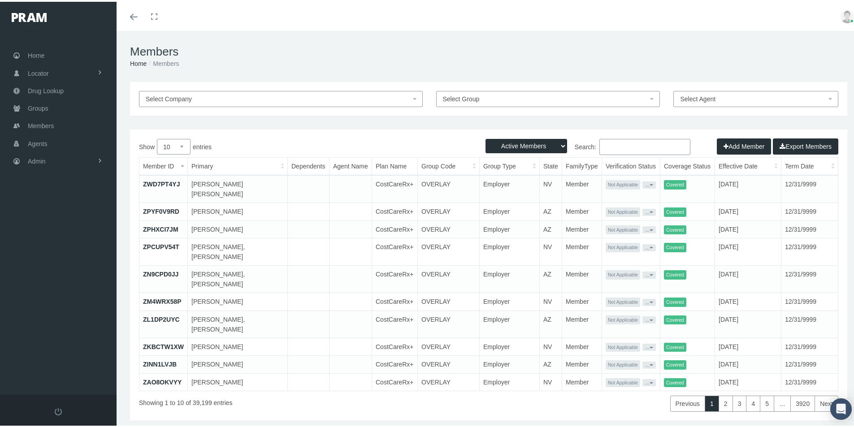
click at [603, 145] on input "Search:" at bounding box center [645, 145] width 91 height 16
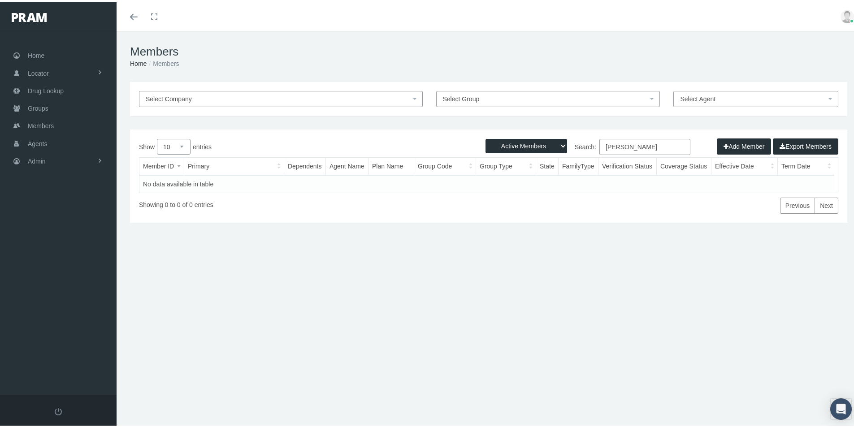
type input "Jackie Tulsa"
drag, startPoint x: 558, startPoint y: 139, endPoint x: 552, endPoint y: 148, distance: 11.7
click at [558, 139] on select "Active Members Terminated Members Active & Terminated" at bounding box center [527, 144] width 82 height 14
select select "3"
click at [486, 137] on select "Active Members Terminated Members Active & Terminated" at bounding box center [527, 144] width 82 height 14
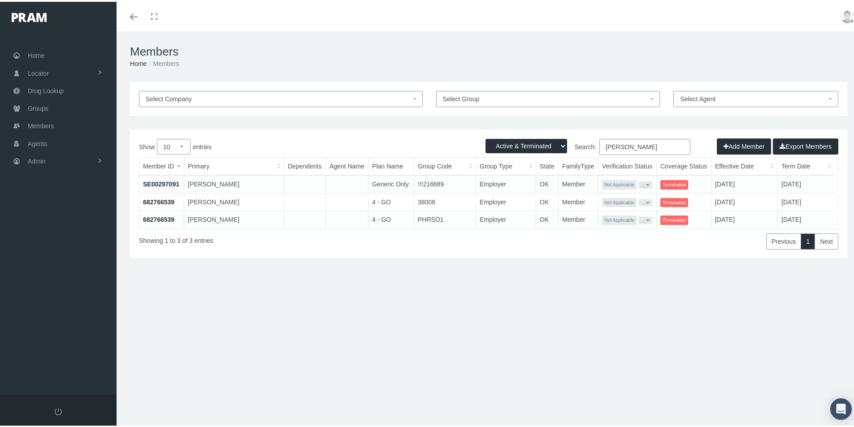
click at [402, 294] on div "Select Company Select Group Select Agent Loading... Active Members Terminated M…" at bounding box center [489, 192] width 745 height 224
click at [158, 217] on link "682766539" at bounding box center [158, 217] width 31 height 7
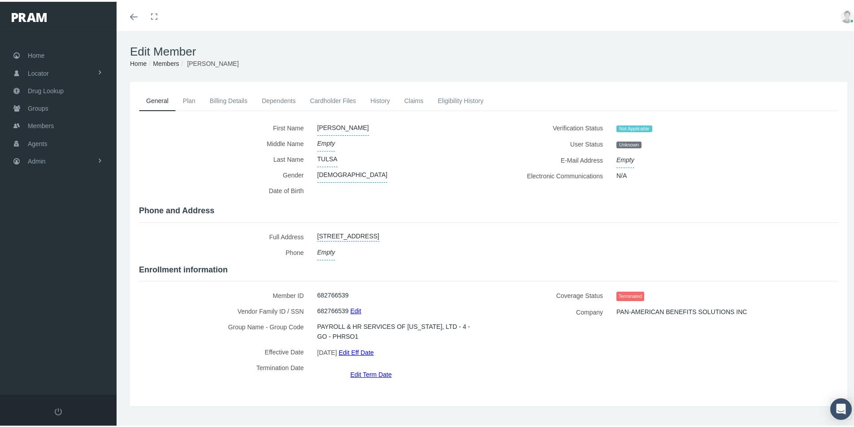
drag, startPoint x: 454, startPoint y: 97, endPoint x: 453, endPoint y: 103, distance: 6.0
click at [454, 97] on link "Eligibility History" at bounding box center [461, 99] width 60 height 20
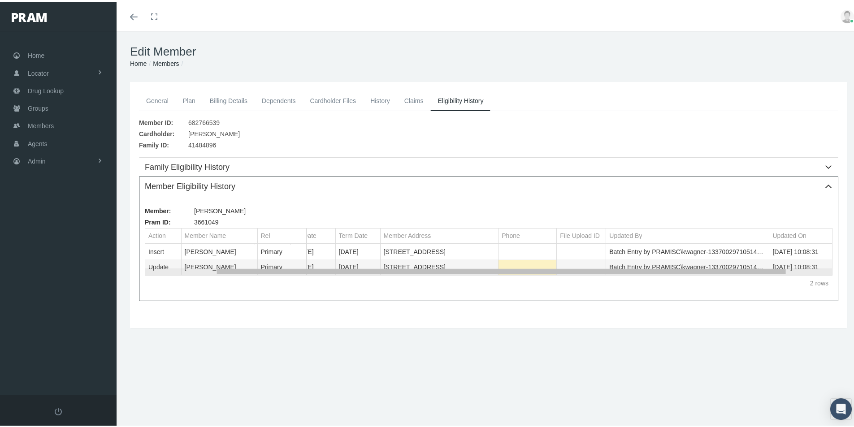
scroll to position [0, 131]
drag, startPoint x: 536, startPoint y: 268, endPoint x: 698, endPoint y: 265, distance: 161.9
click at [698, 265] on body "Toggle Fullscreen Toggle navigation Toggle menubar Toggle fullscreen Profile Lo…" at bounding box center [430, 213] width 861 height 427
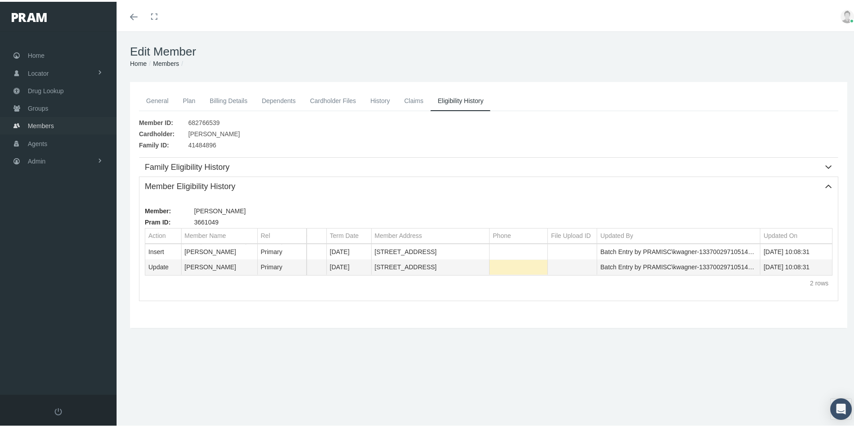
click at [39, 122] on span "Members" at bounding box center [41, 124] width 26 height 17
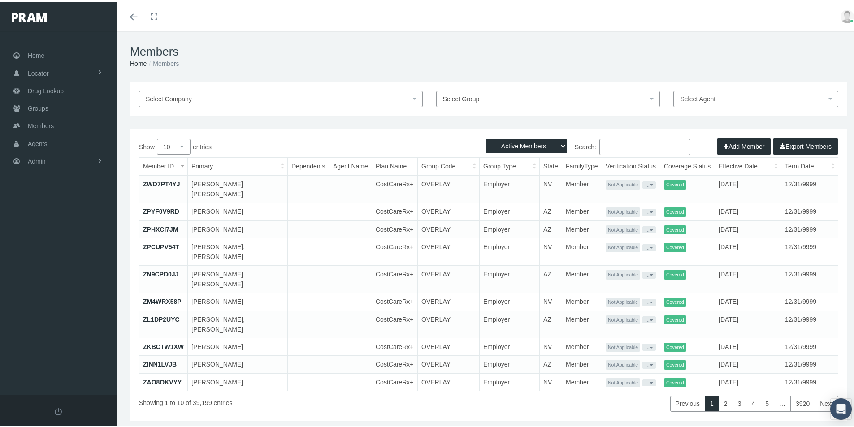
click at [602, 144] on input "Search:" at bounding box center [645, 145] width 91 height 16
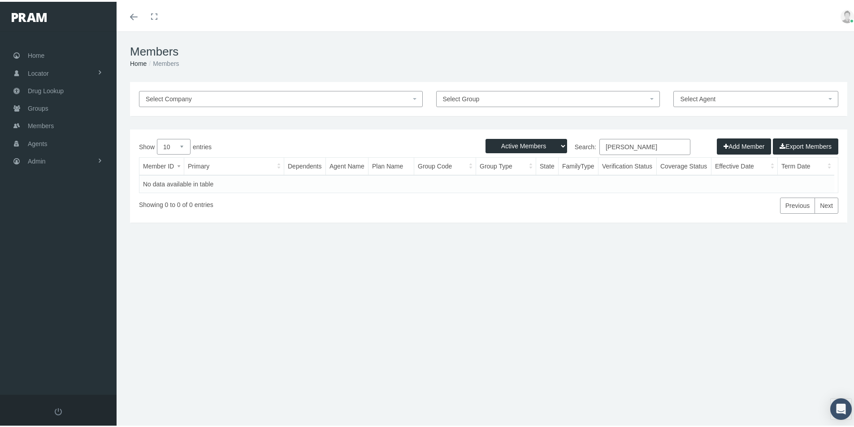
type input "David Fleming"
click at [555, 139] on select "Active Members Terminated Members Active & Terminated" at bounding box center [527, 144] width 82 height 14
select select "3"
click at [486, 137] on select "Active Members Terminated Members Active & Terminated" at bounding box center [527, 144] width 82 height 14
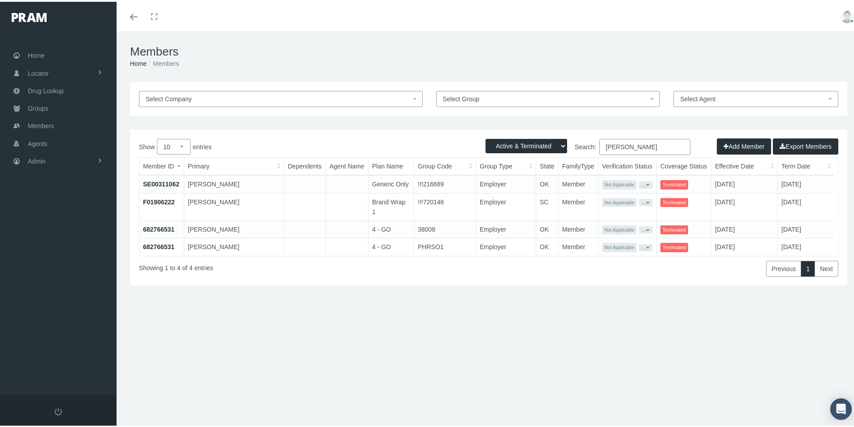
click at [152, 244] on link "682766531" at bounding box center [158, 245] width 31 height 7
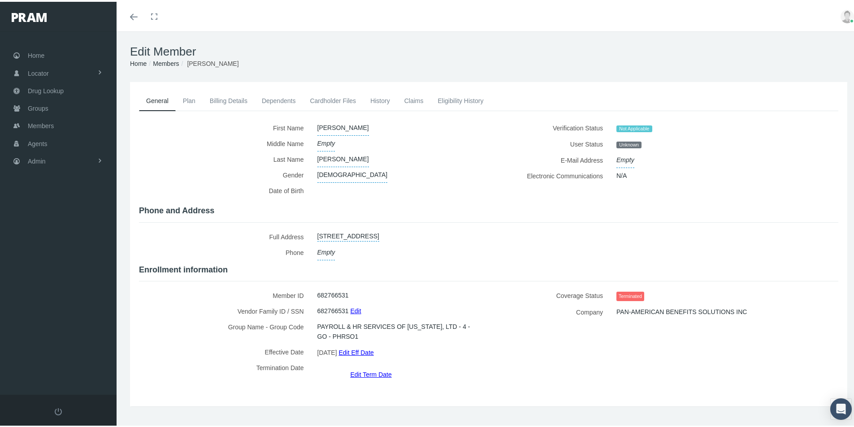
click at [453, 102] on link "Eligibility History" at bounding box center [461, 99] width 60 height 20
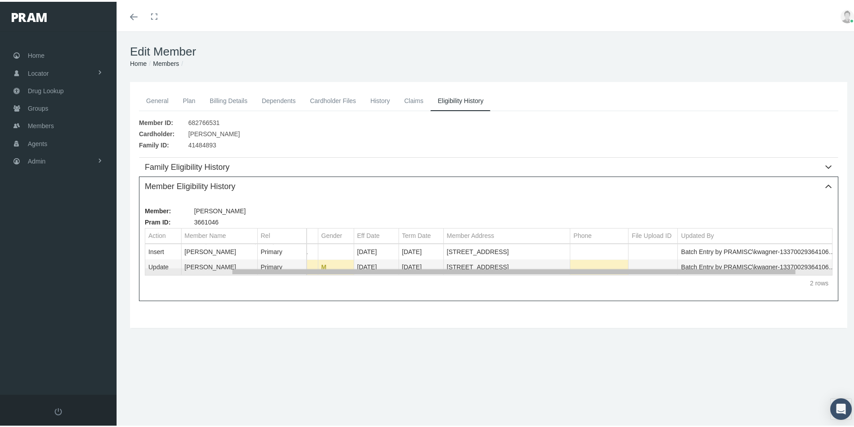
scroll to position [0, 114]
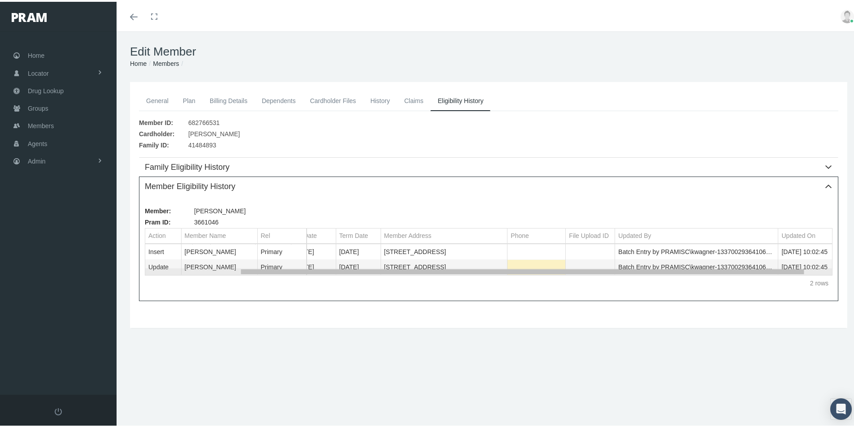
drag, startPoint x: 490, startPoint y: 271, endPoint x: 590, endPoint y: 259, distance: 100.7
click at [590, 259] on body "Toggle Fullscreen Toggle navigation Toggle menubar Toggle fullscreen Profile Lo…" at bounding box center [430, 213] width 861 height 427
click at [40, 125] on span "Members" at bounding box center [41, 124] width 26 height 17
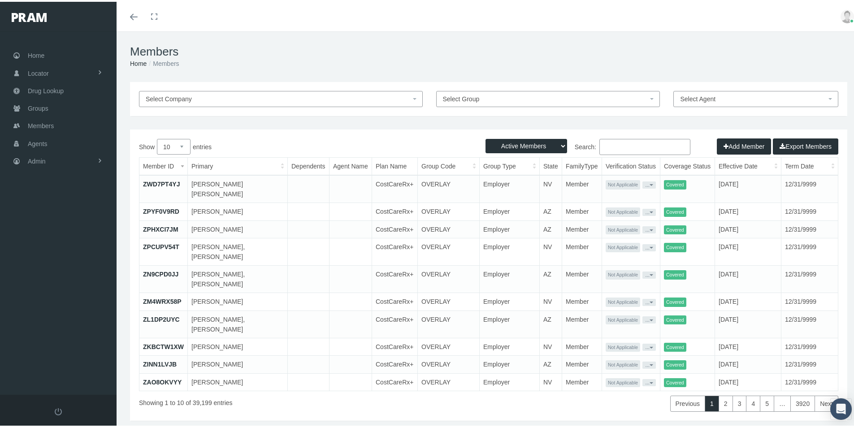
paste input "684150606"
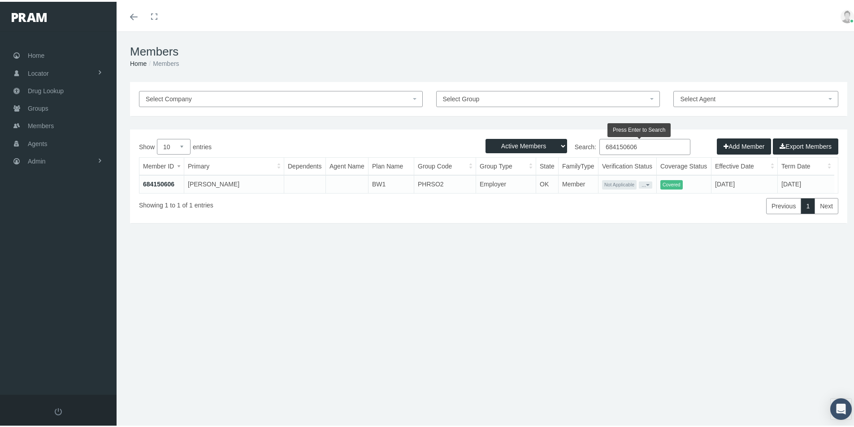
type input "684150606"
click at [159, 179] on link "684150606" at bounding box center [158, 182] width 31 height 7
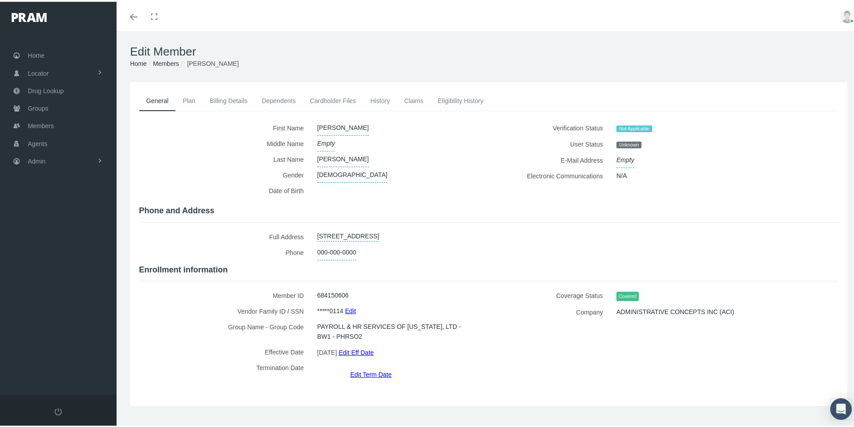
click at [192, 99] on link "Plan" at bounding box center [189, 99] width 27 height 20
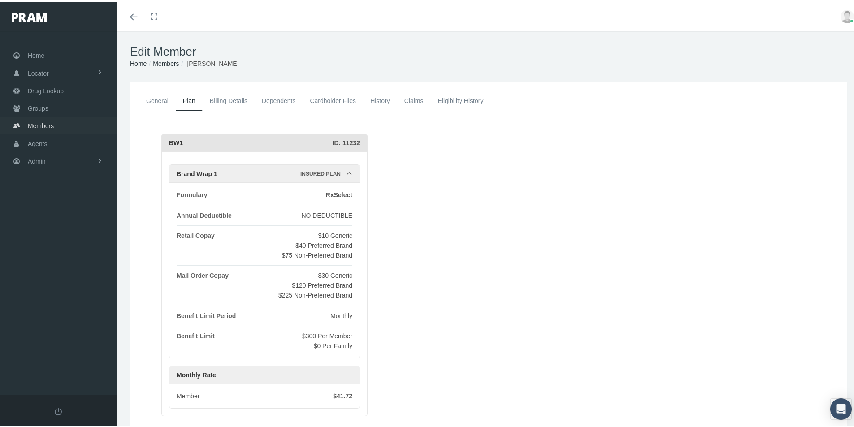
click at [33, 125] on span "Members" at bounding box center [41, 124] width 26 height 17
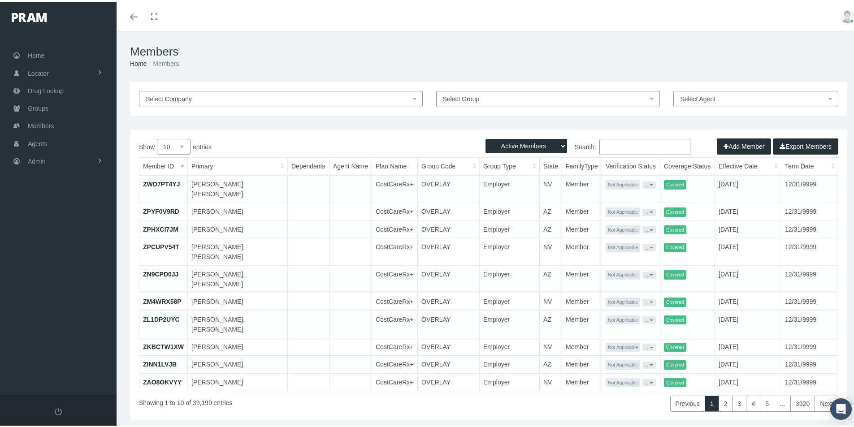
paste input "683132439"
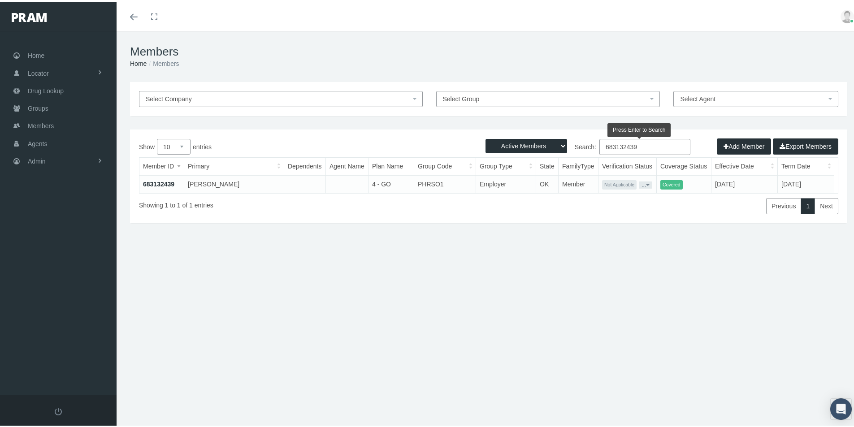
type input "683132439"
drag, startPoint x: 155, startPoint y: 184, endPoint x: 140, endPoint y: 205, distance: 26.1
click at [155, 184] on link "683132439" at bounding box center [158, 182] width 31 height 7
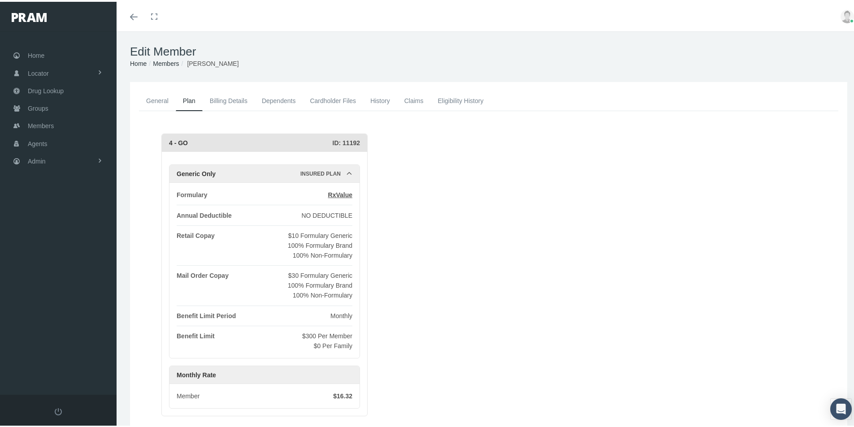
drag, startPoint x: 155, startPoint y: 98, endPoint x: 153, endPoint y: 105, distance: 7.1
click at [155, 98] on link "General" at bounding box center [157, 99] width 37 height 20
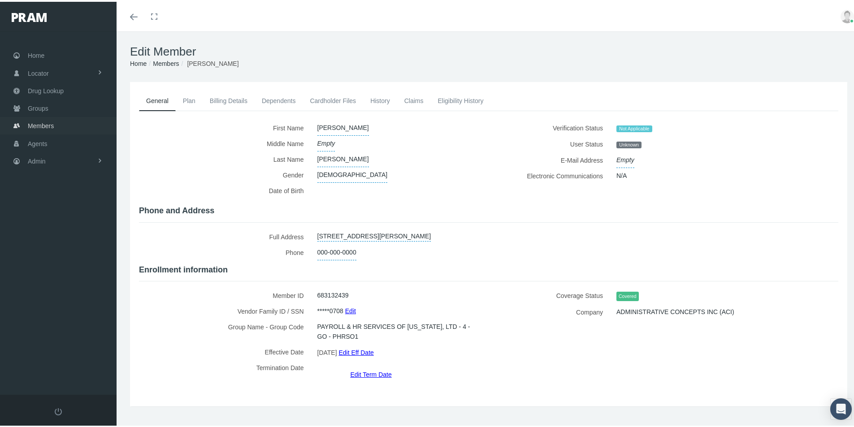
drag, startPoint x: 37, startPoint y: 124, endPoint x: 67, endPoint y: 133, distance: 31.5
click at [37, 124] on span "Members" at bounding box center [41, 124] width 26 height 17
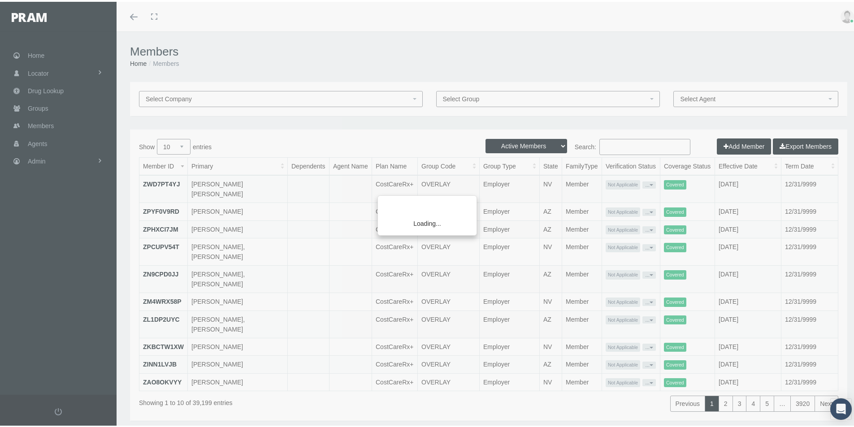
click at [603, 144] on div "Loading..." at bounding box center [427, 213] width 854 height 427
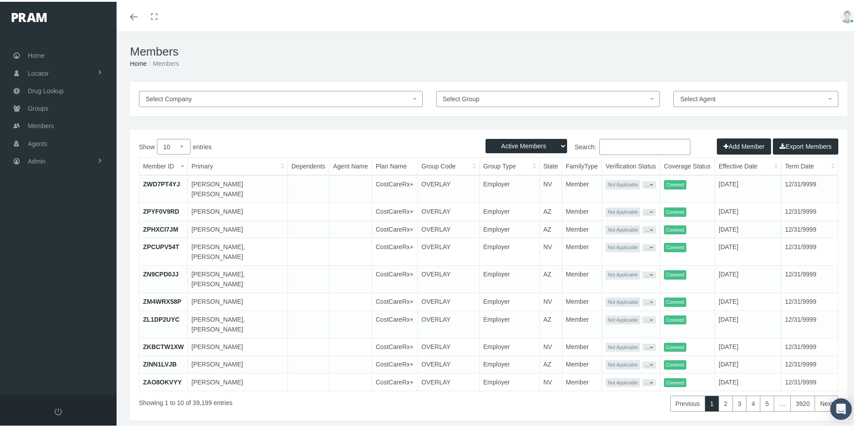
paste input "684649851"
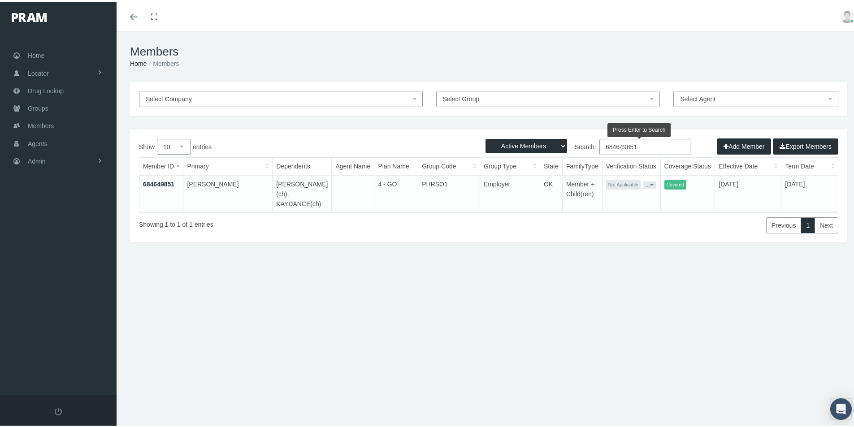
type input "684649851"
click at [160, 179] on link "684649851" at bounding box center [158, 182] width 31 height 7
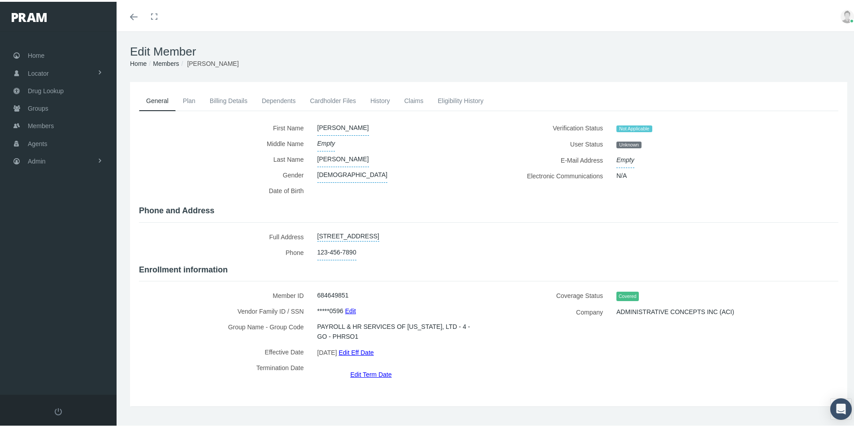
click at [267, 96] on link "Dependents" at bounding box center [279, 99] width 48 height 20
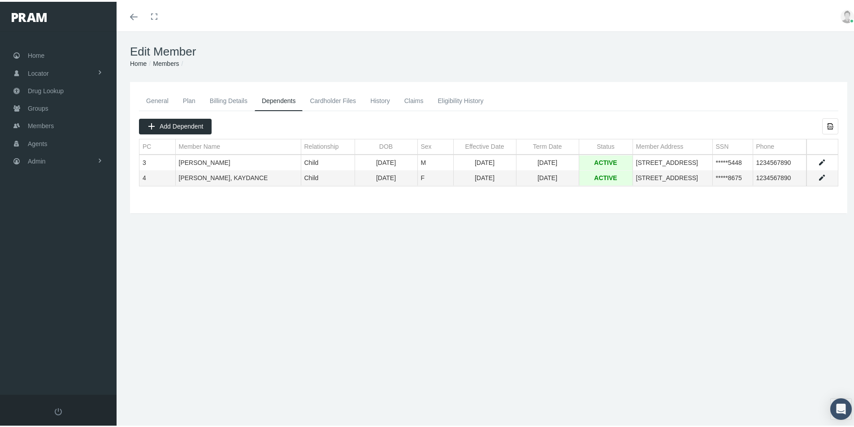
click at [152, 99] on link "General" at bounding box center [157, 99] width 37 height 20
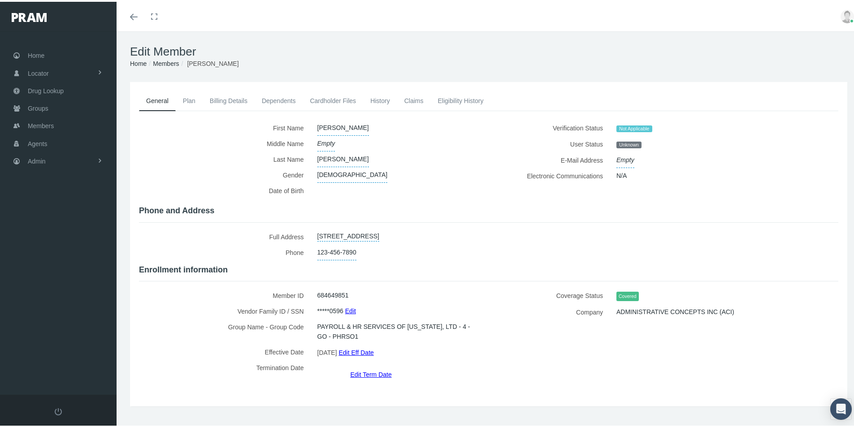
click at [189, 99] on link "Plan" at bounding box center [189, 99] width 27 height 20
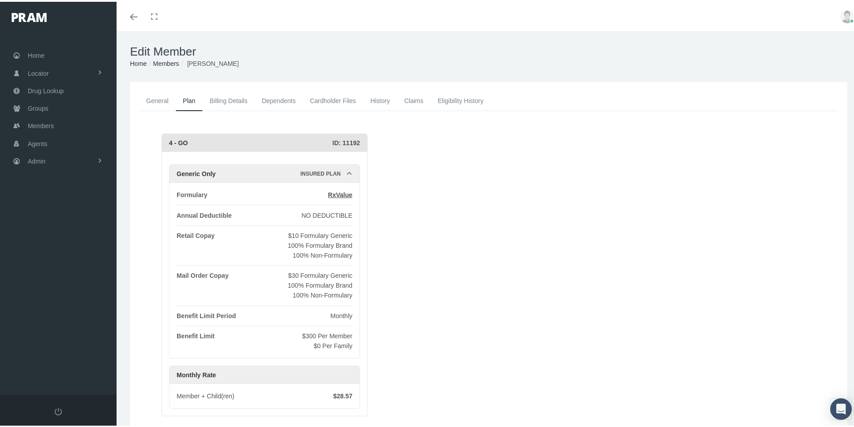
click at [382, 98] on link "History" at bounding box center [380, 99] width 34 height 20
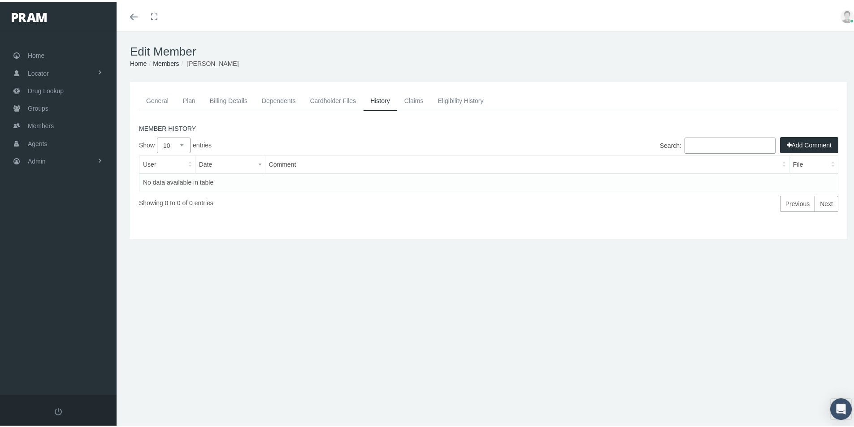
click at [445, 94] on link "Eligibility History" at bounding box center [461, 99] width 60 height 20
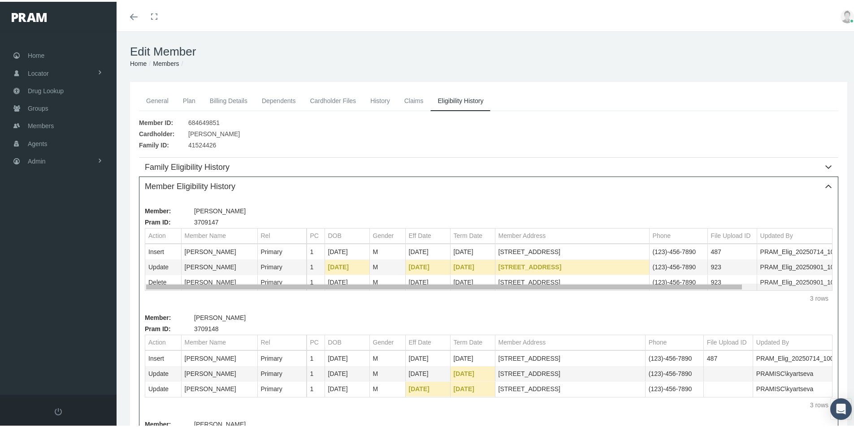
drag, startPoint x: 583, startPoint y: 286, endPoint x: 529, endPoint y: 286, distance: 53.4
click at [529, 286] on body "Toggle Fullscreen Toggle navigation Toggle menubar Toggle fullscreen Profile Lo…" at bounding box center [430, 213] width 861 height 427
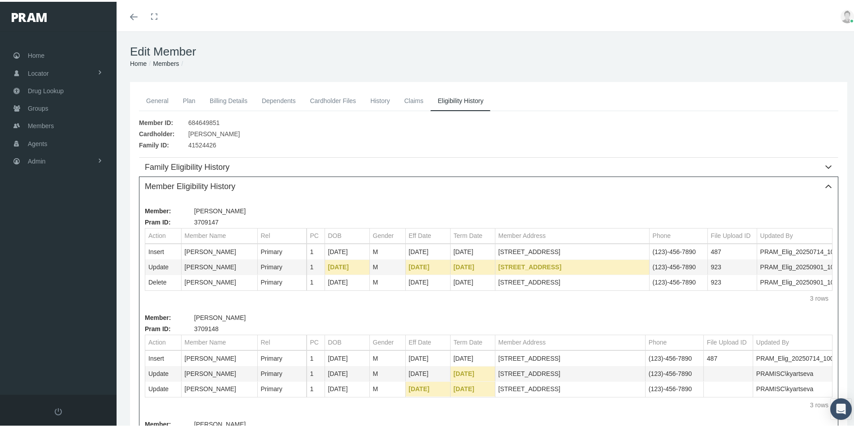
click at [377, 97] on link "History" at bounding box center [380, 99] width 34 height 20
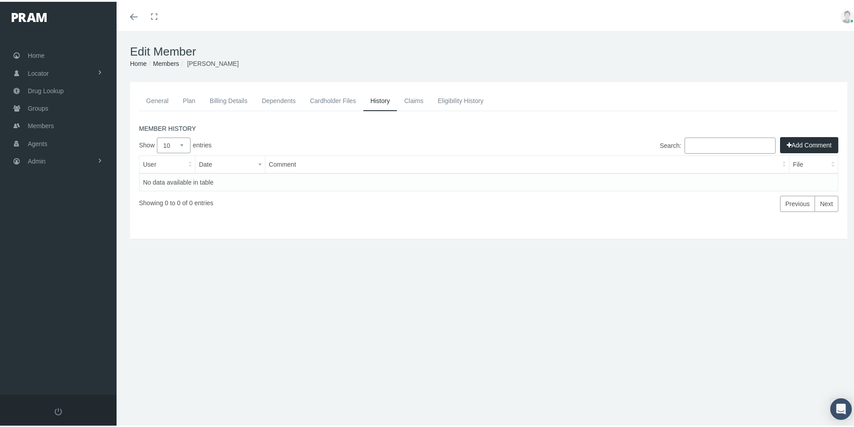
click at [440, 99] on link "Eligibility History" at bounding box center [461, 99] width 60 height 20
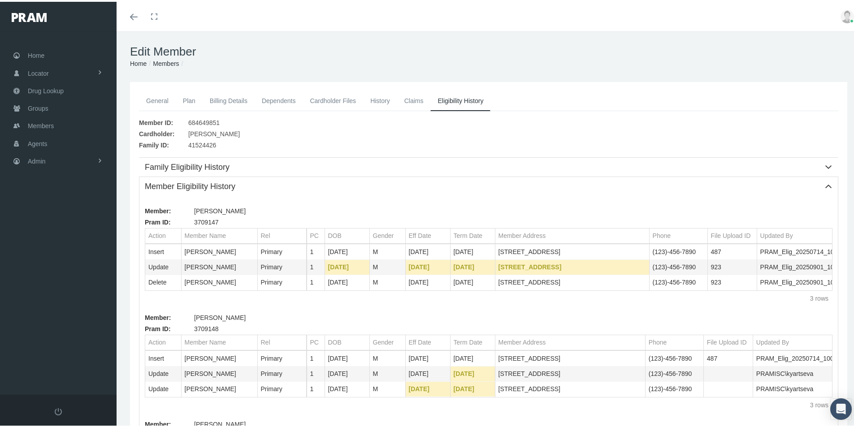
drag, startPoint x: 160, startPoint y: 101, endPoint x: 157, endPoint y: 126, distance: 25.3
click at [160, 101] on link "General" at bounding box center [157, 99] width 37 height 20
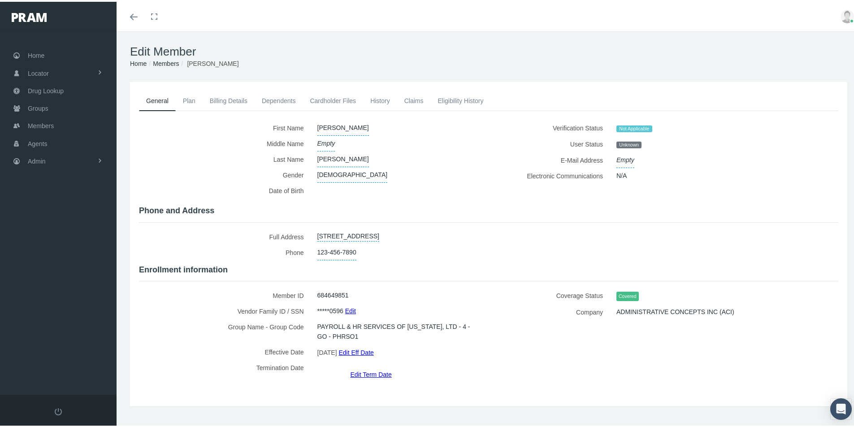
click at [326, 377] on div "General Plan Billing Details Dependents Cardholder Files" at bounding box center [489, 242] width 722 height 307
click at [187, 371] on label "Termination Date" at bounding box center [225, 368] width 172 height 20
click at [34, 161] on span "Admin" at bounding box center [37, 159] width 18 height 17
click at [46, 229] on span "Group Billing" at bounding box center [55, 229] width 36 height 15
click at [55, 295] on span "Payments" at bounding box center [49, 294] width 28 height 15
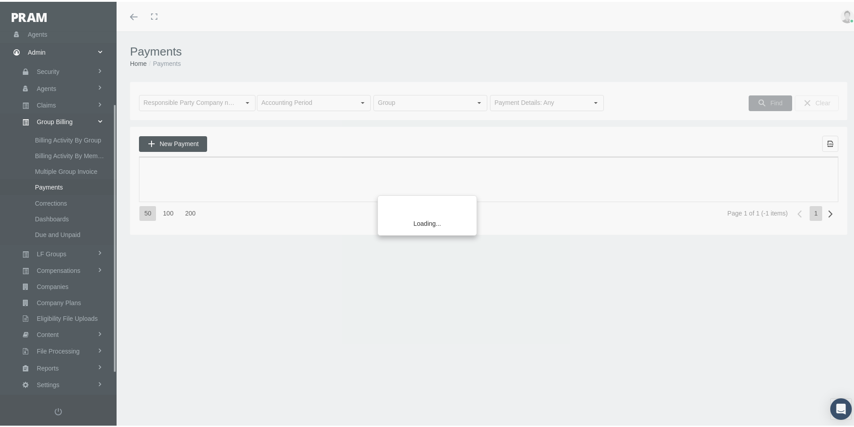
scroll to position [127, 0]
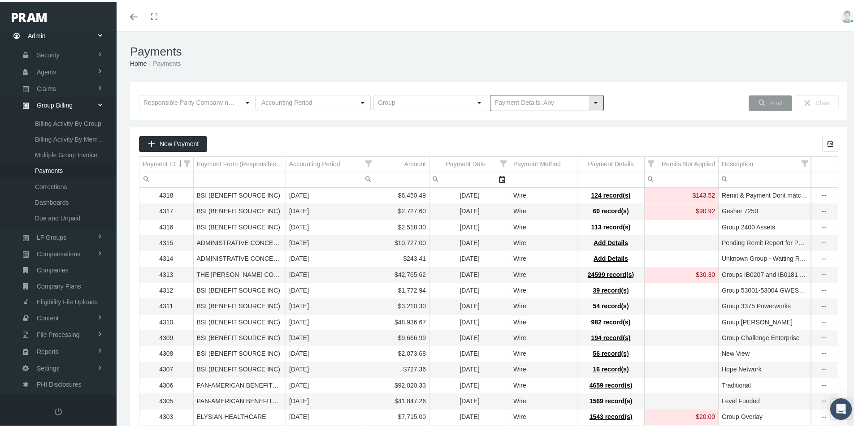
click at [592, 105] on div "Select" at bounding box center [596, 101] width 14 height 14
click at [514, 129] on div "No Payment Details" at bounding box center [543, 132] width 111 height 15
type input "No Payment Details"
click at [771, 100] on span "Find" at bounding box center [777, 101] width 12 height 7
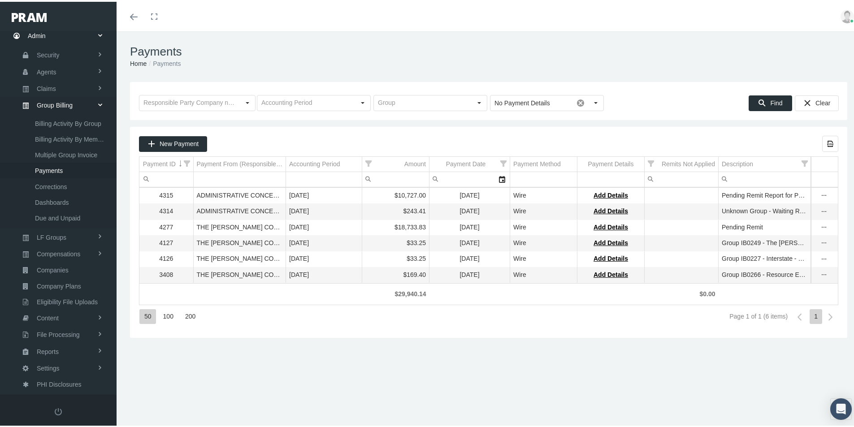
drag, startPoint x: 353, startPoint y: 342, endPoint x: 355, endPoint y: 335, distance: 6.7
click at [353, 338] on div "Payments Home Payments Loading... No Payment Details Pull down to refresh... Re…" at bounding box center [489, 234] width 745 height 408
